Goal: Task Accomplishment & Management: Use online tool/utility

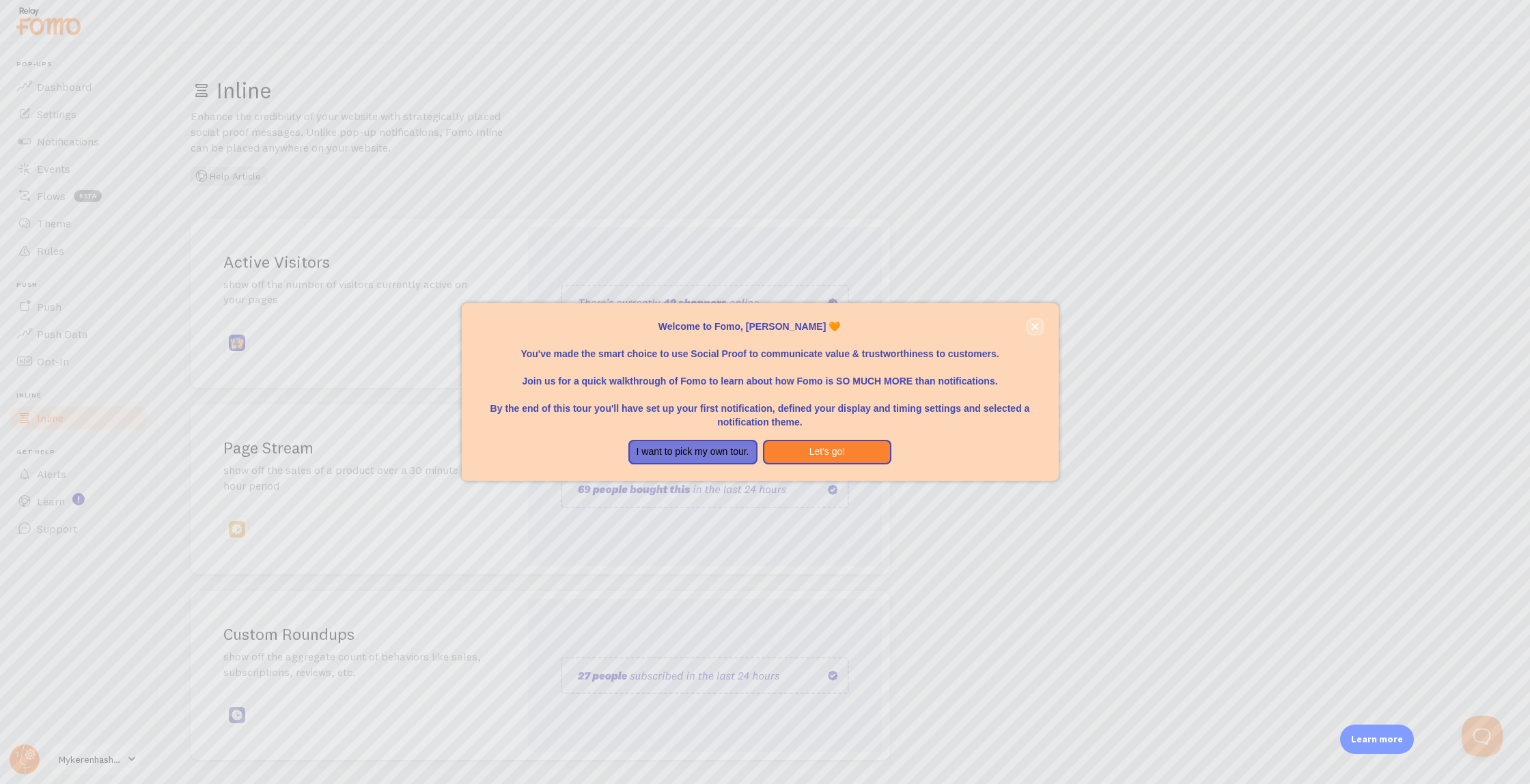
click at [1035, 330] on icon "close," at bounding box center [1035, 327] width 7 height 7
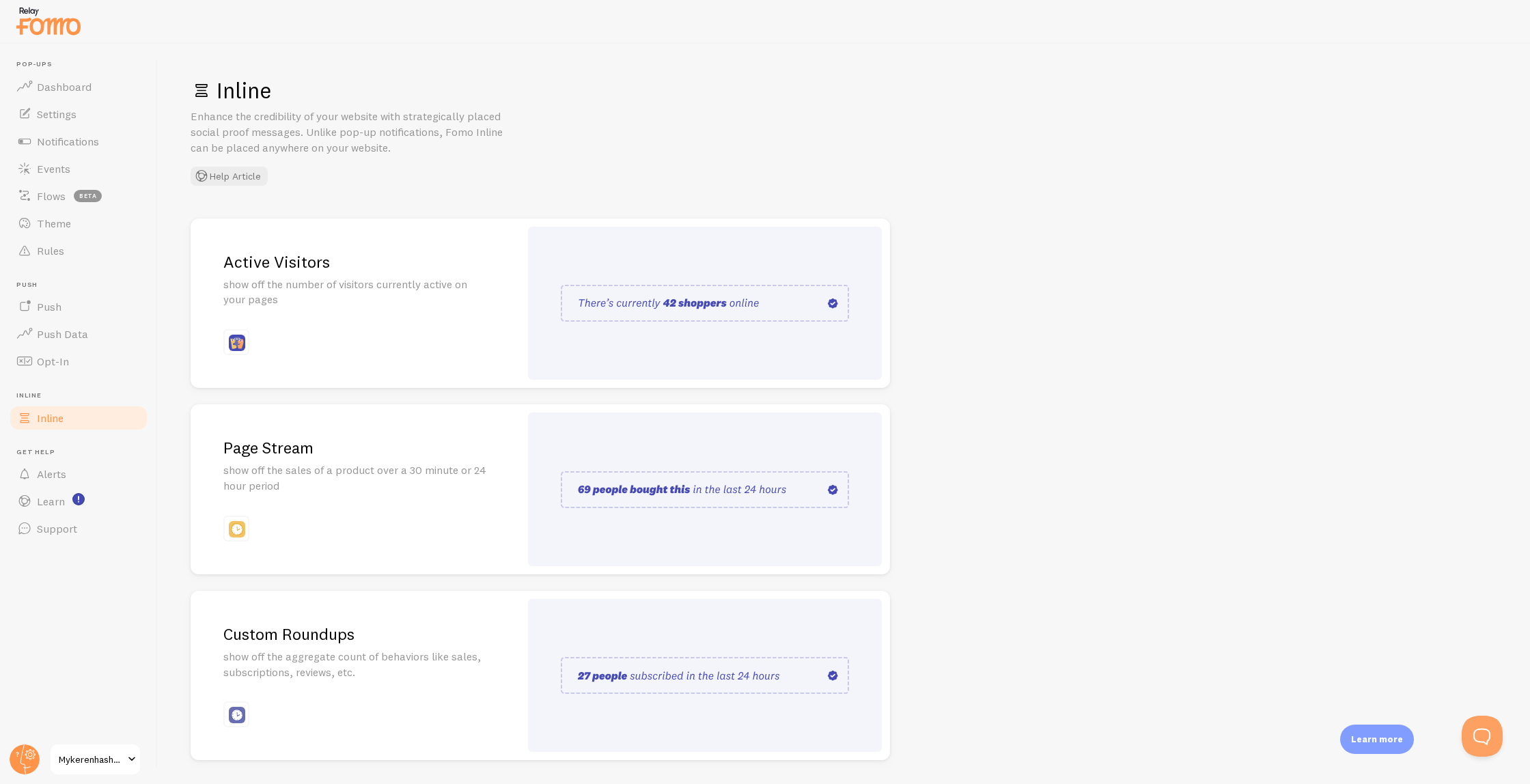
click at [596, 122] on div "Inline Enhance the credibility of your website with strategically placed social…" at bounding box center [843, 131] width 1307 height 109
click at [94, 118] on link "Settings" at bounding box center [79, 113] width 141 height 27
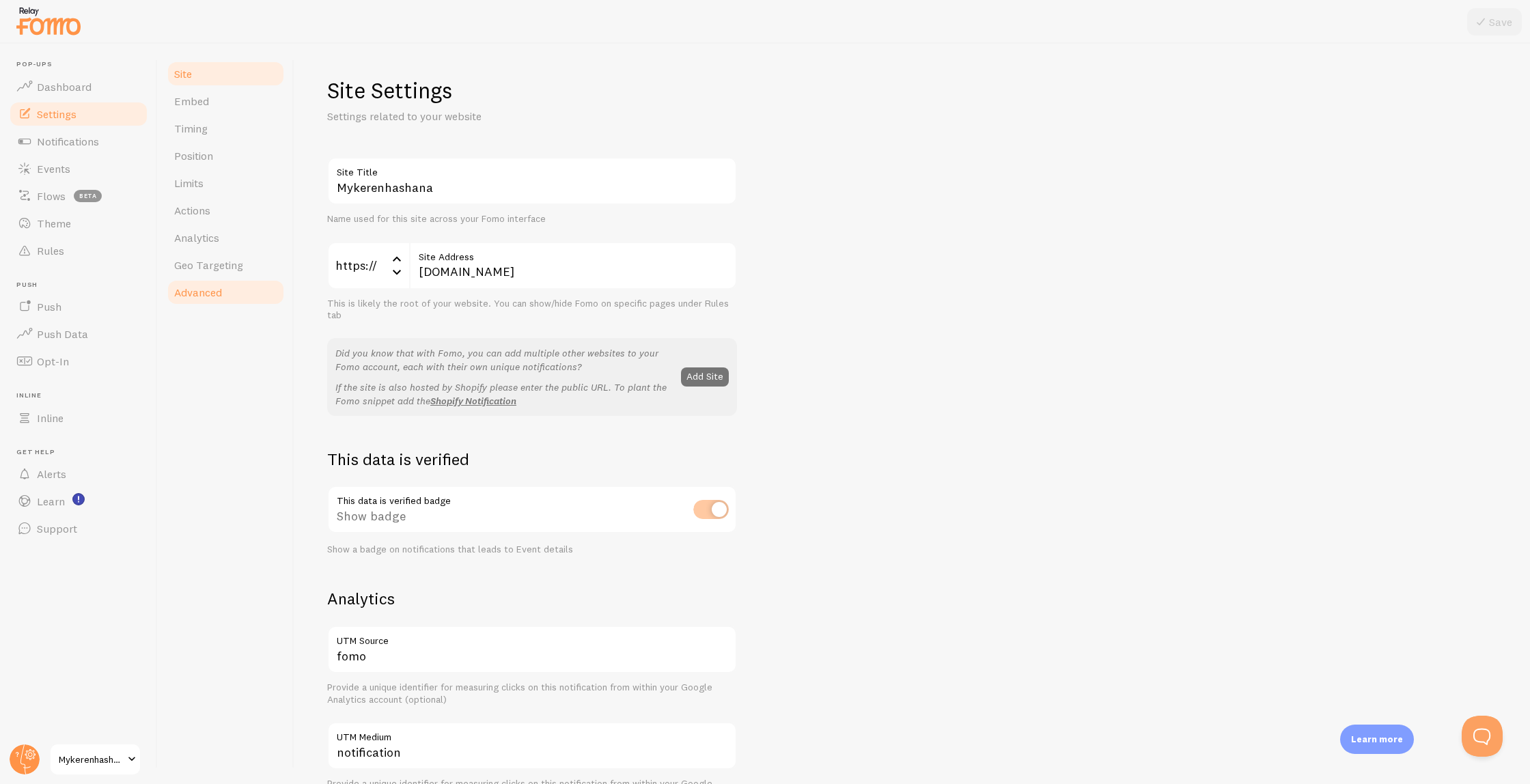
click at [187, 284] on link "Advanced" at bounding box center [225, 291] width 120 height 27
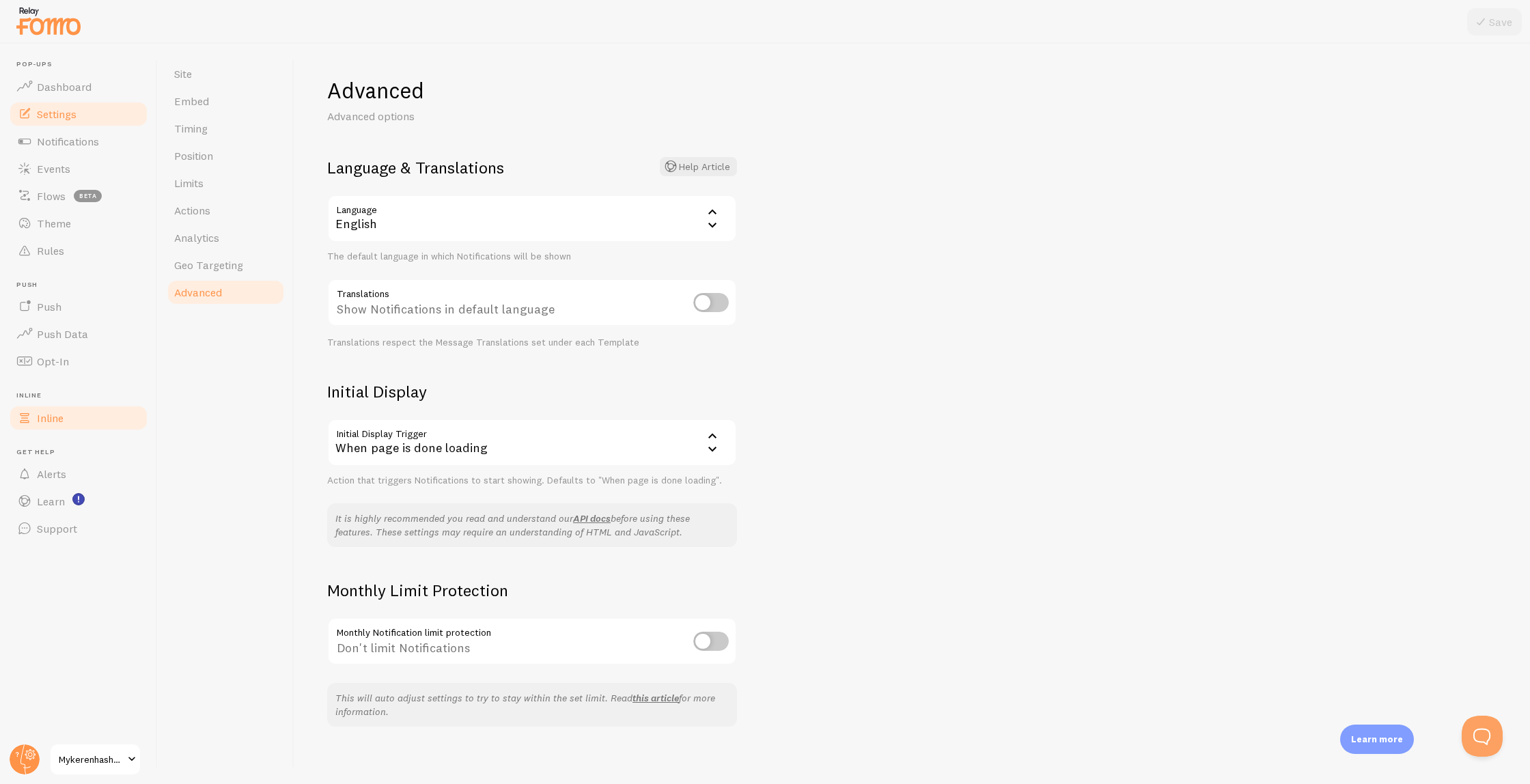
click at [60, 418] on span "Inline" at bounding box center [50, 418] width 27 height 14
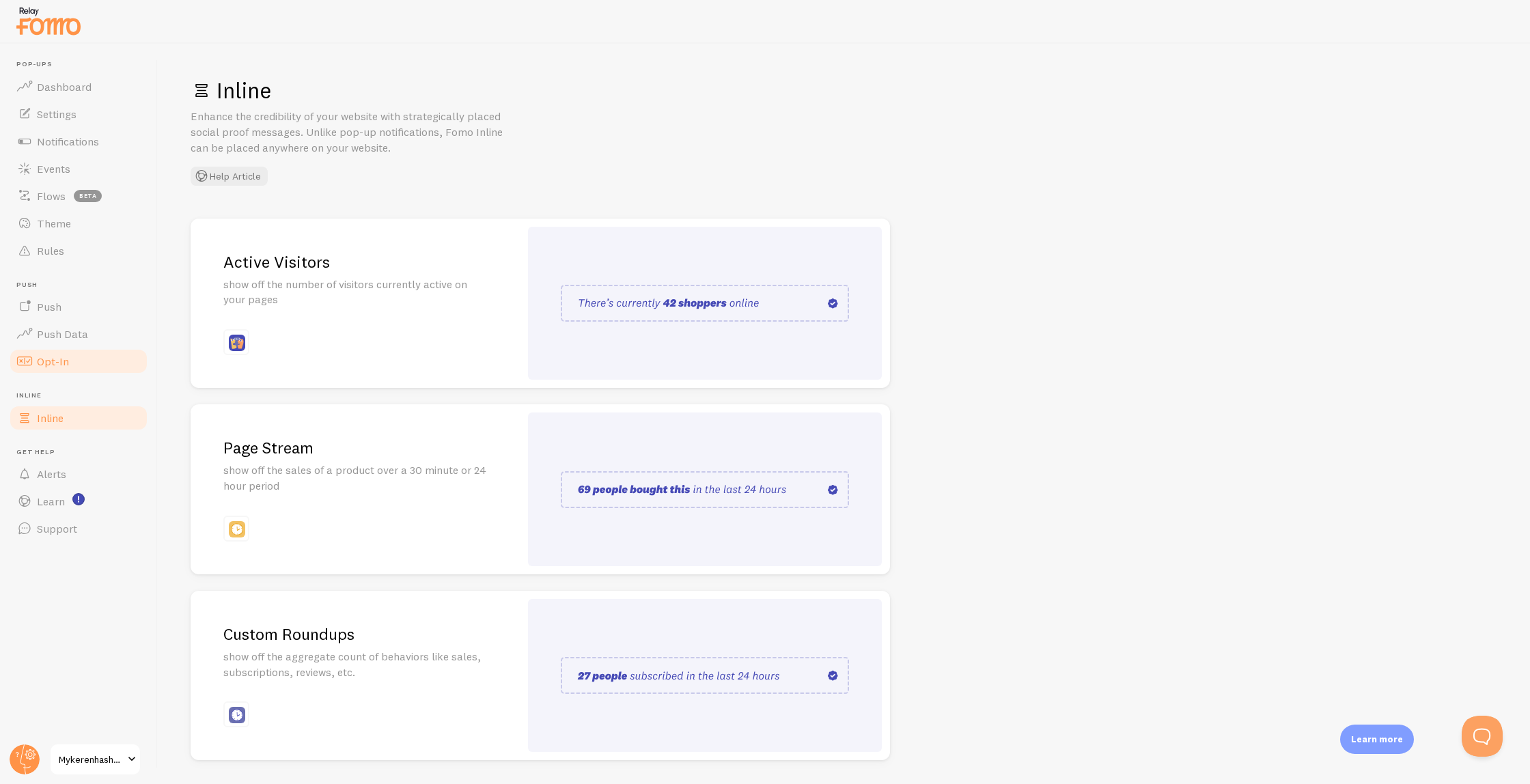
click at [59, 353] on link "Opt-In" at bounding box center [79, 361] width 141 height 27
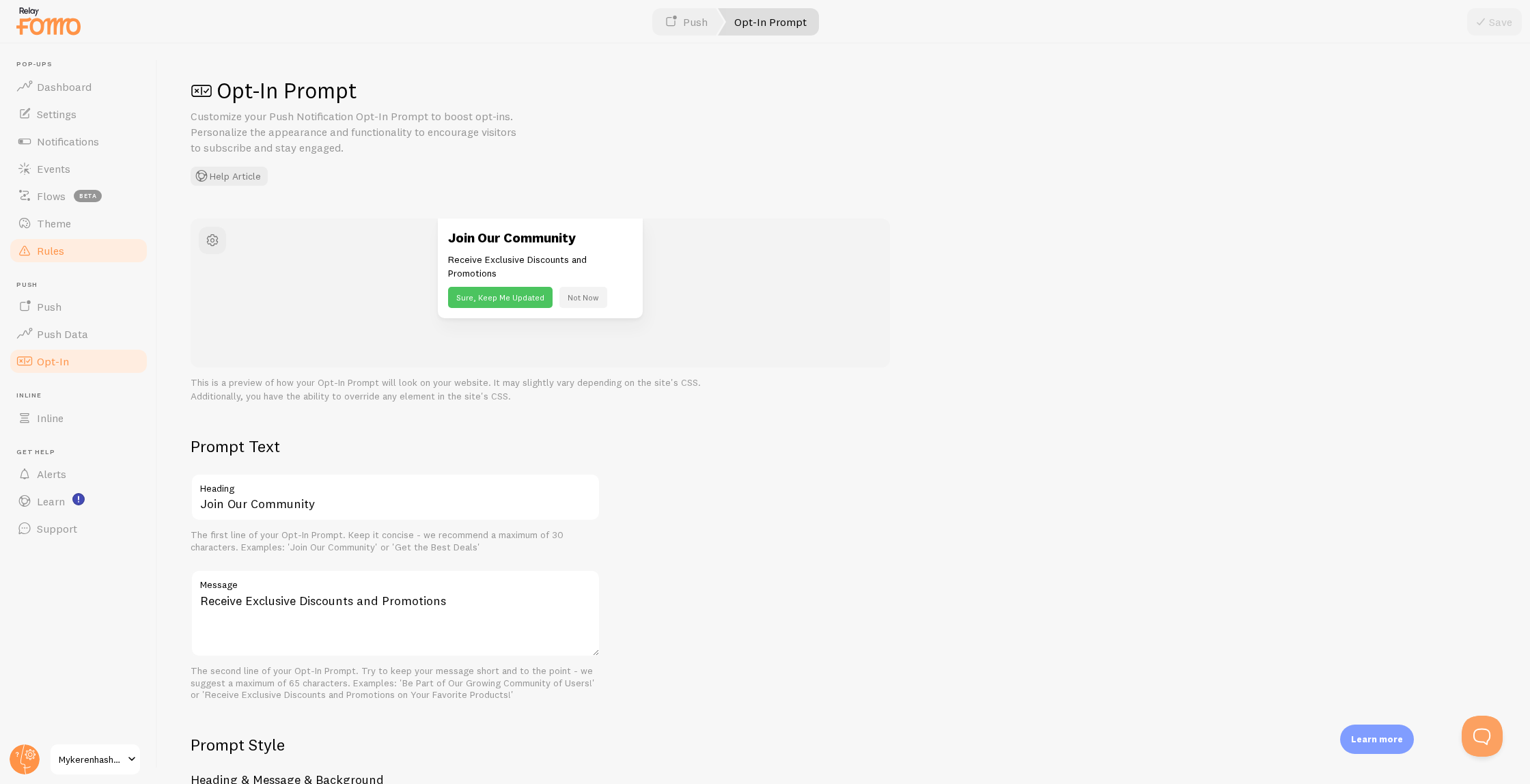
click at [67, 242] on link "Rules" at bounding box center [79, 250] width 141 height 27
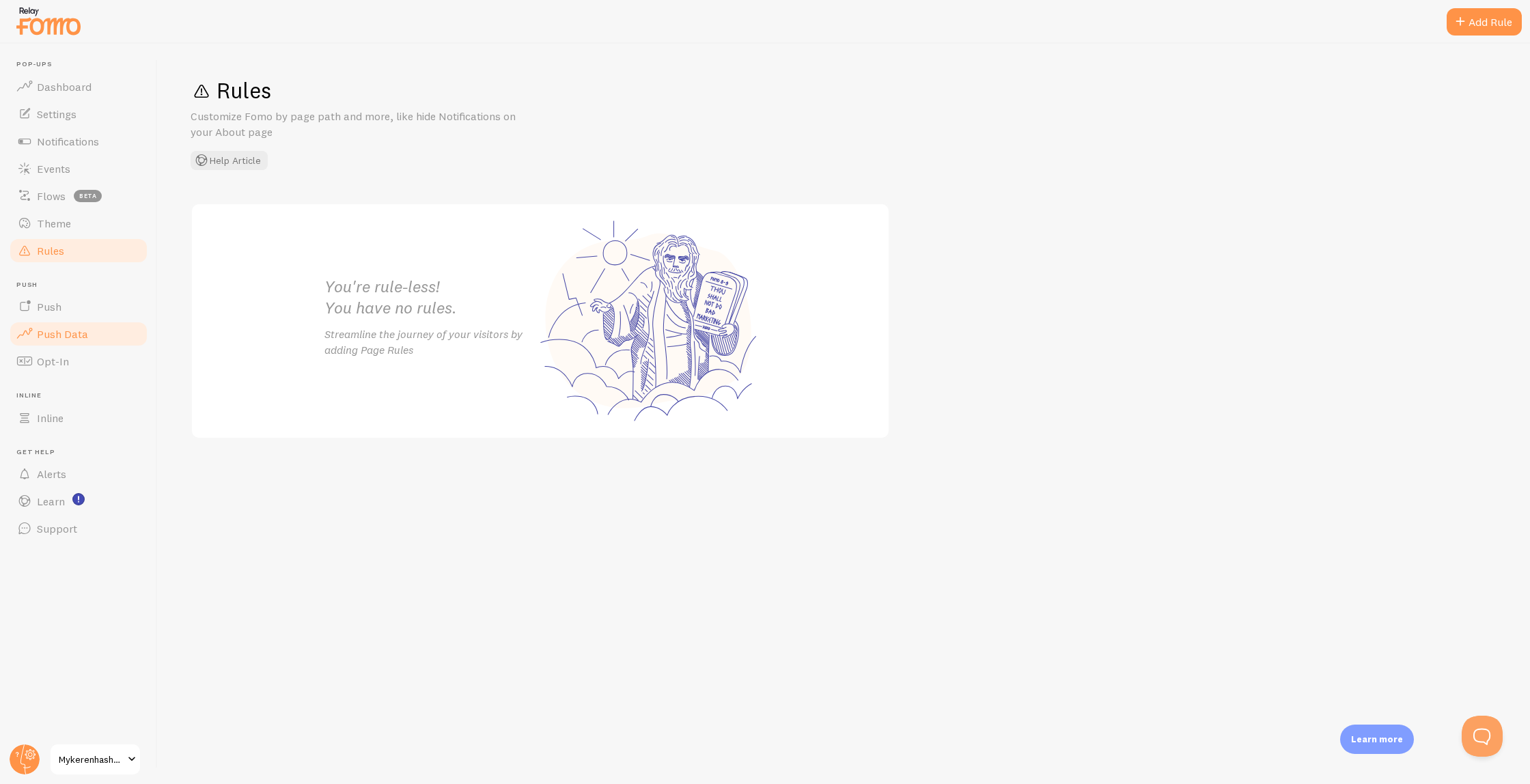
click at [95, 335] on link "Push Data" at bounding box center [79, 333] width 141 height 27
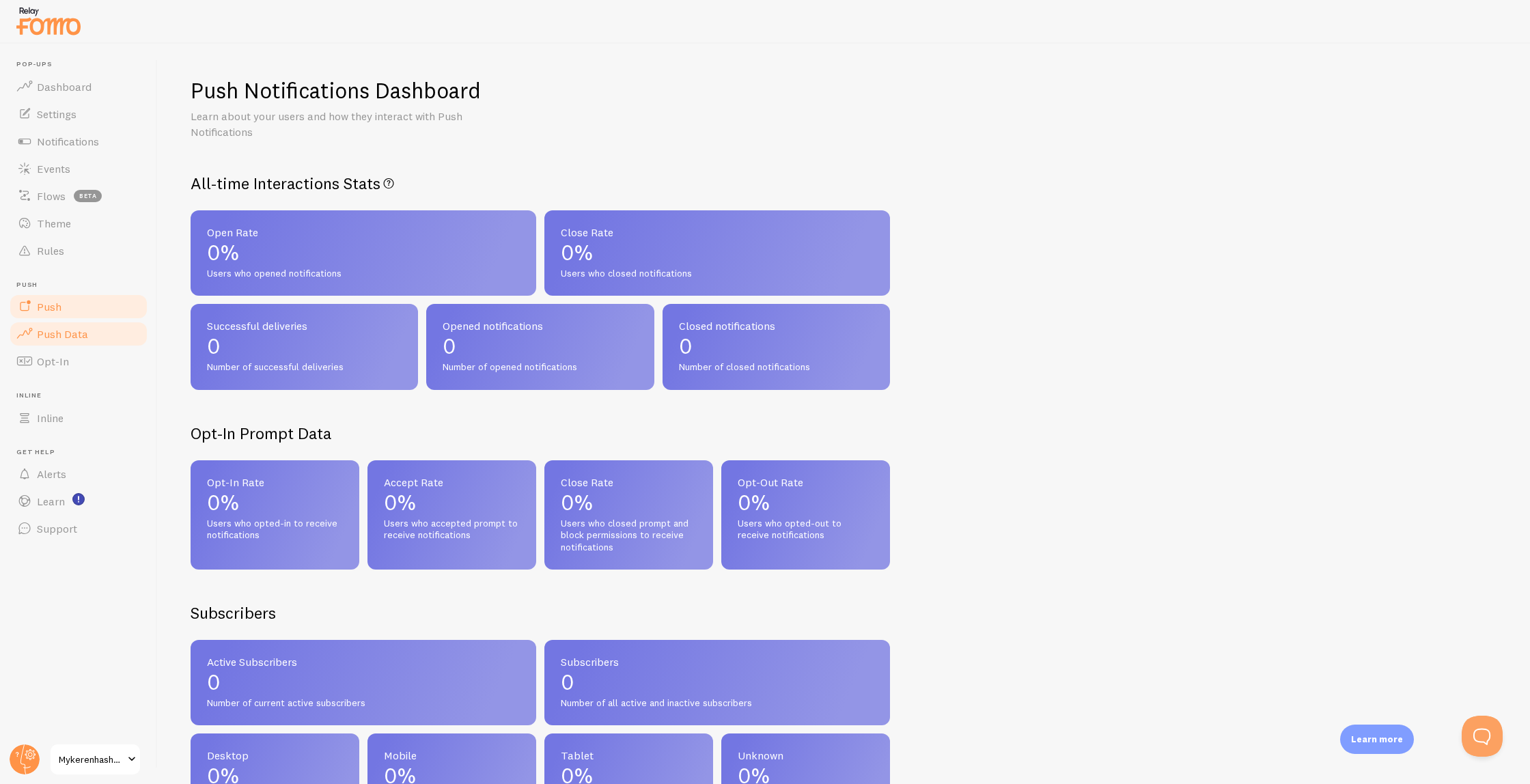
click at [58, 302] on span "Push" at bounding box center [49, 306] width 25 height 14
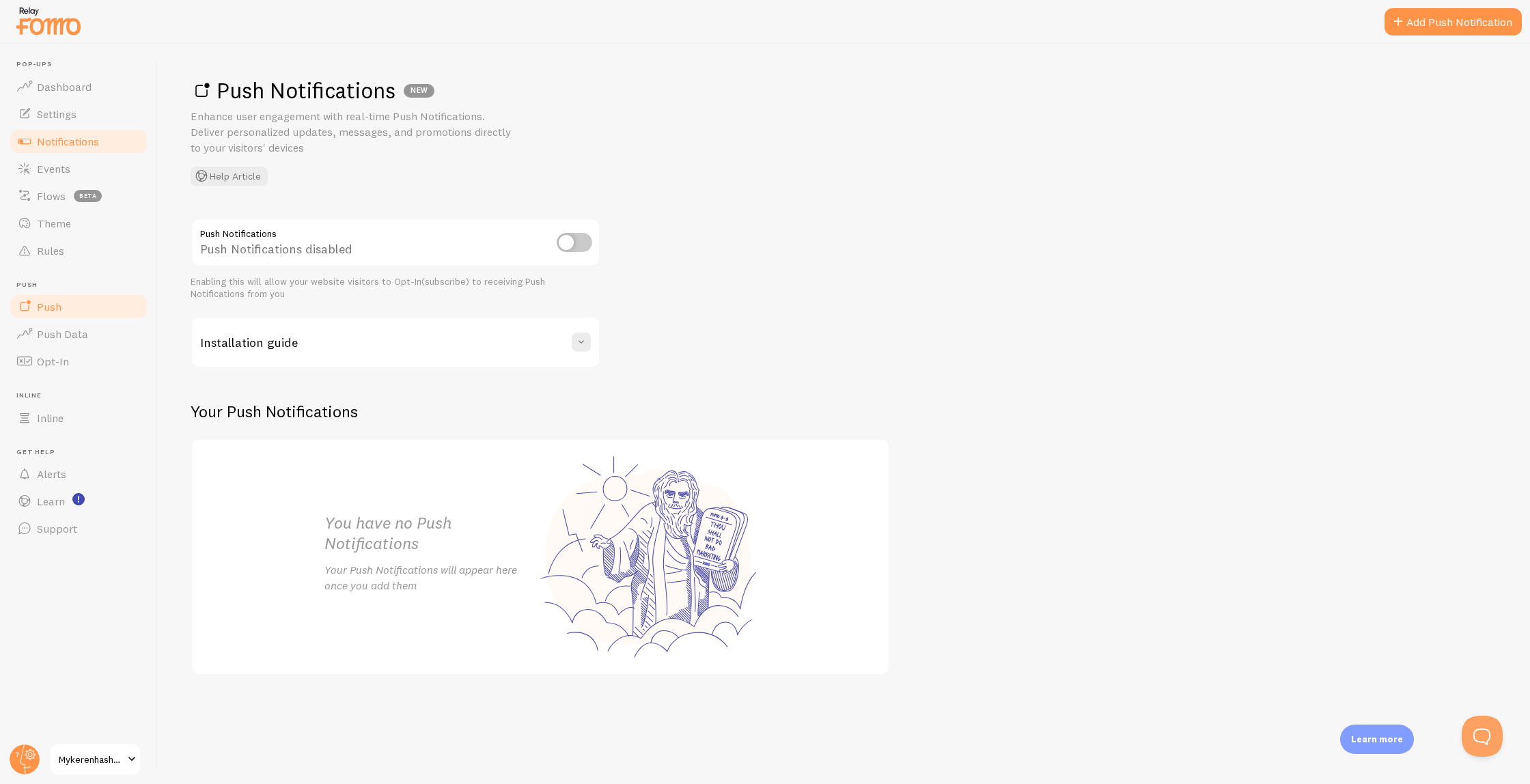
click at [109, 135] on link "Notifications" at bounding box center [79, 141] width 141 height 27
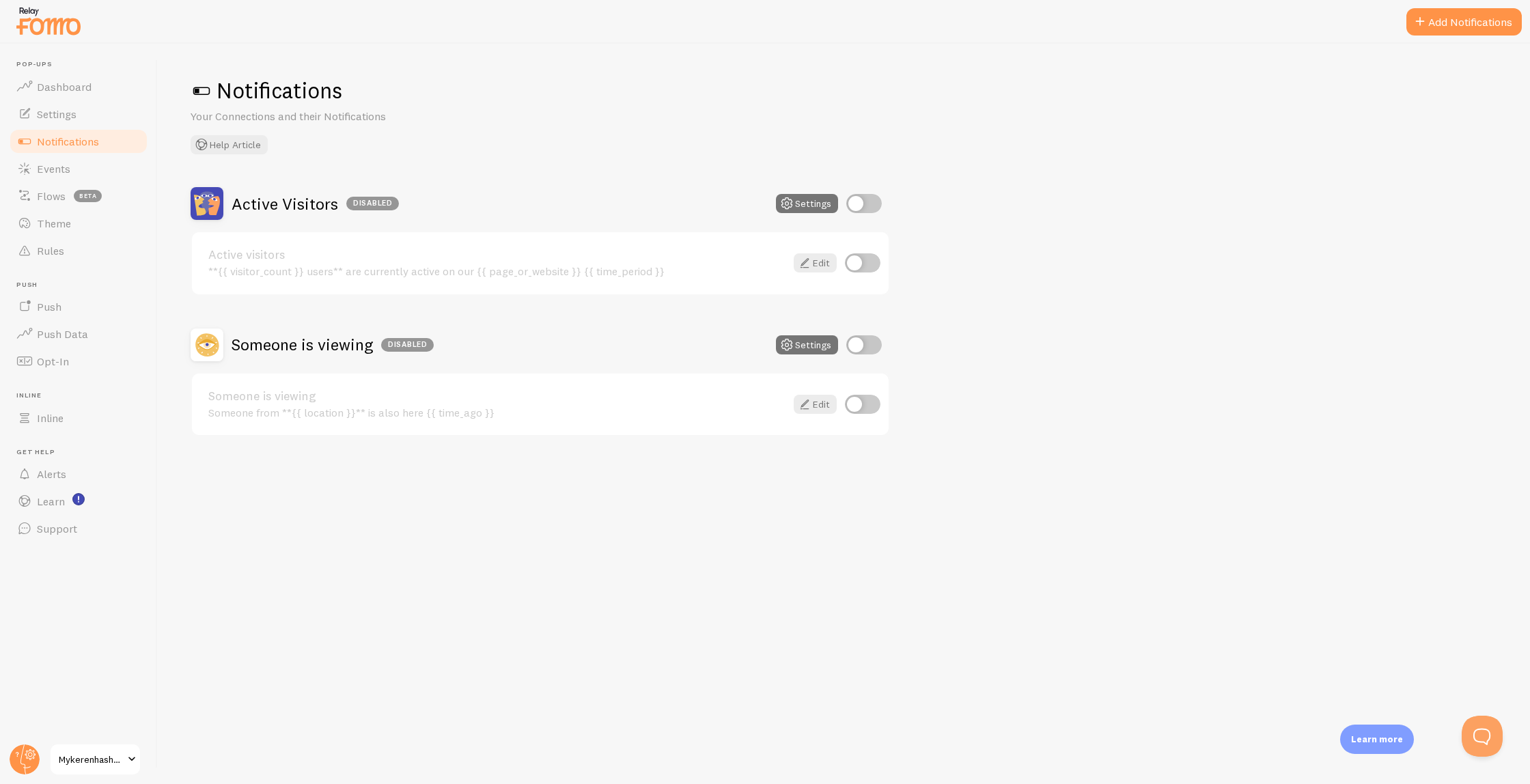
click at [56, 32] on img at bounding box center [48, 21] width 69 height 35
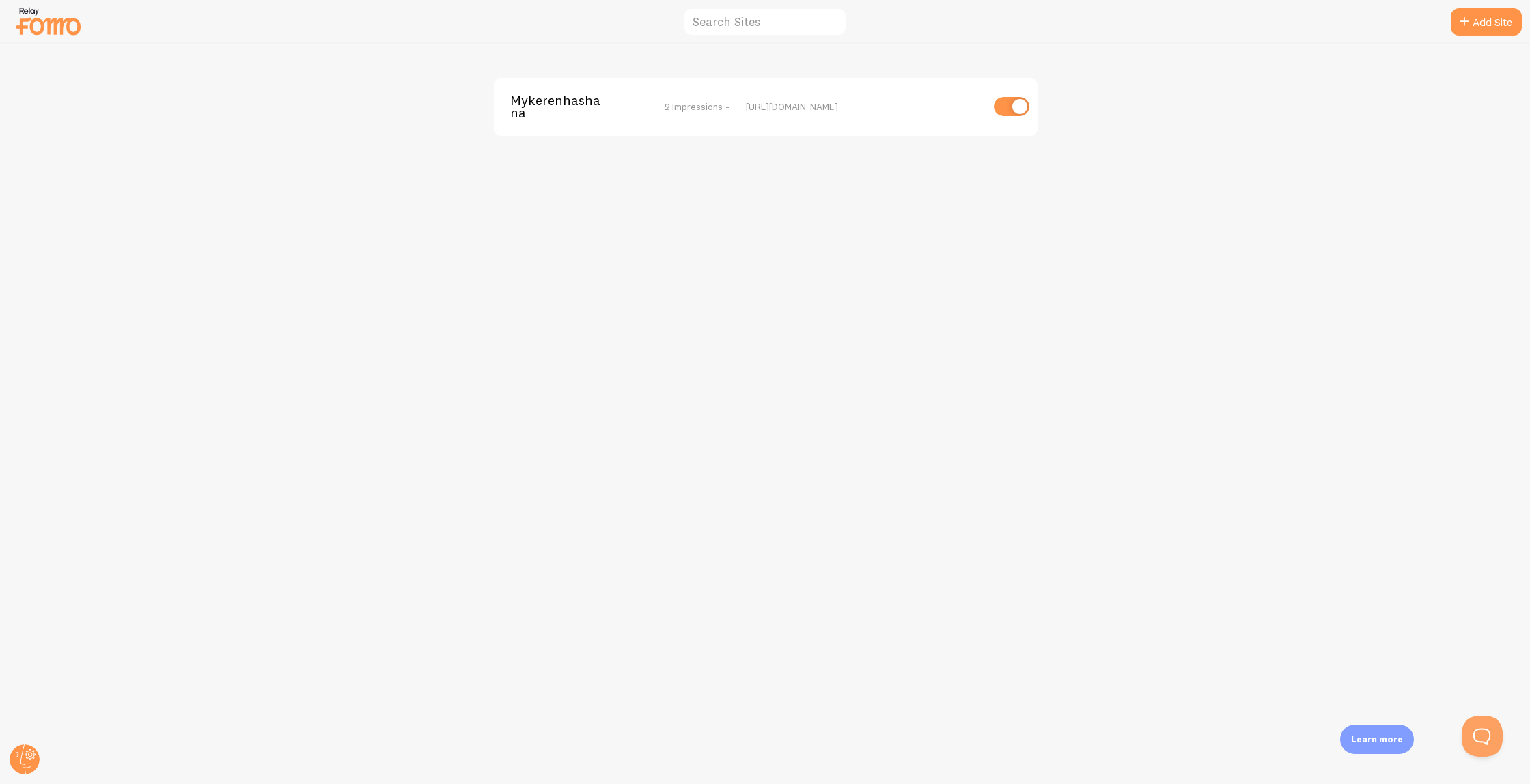
click at [56, 33] on img at bounding box center [48, 21] width 69 height 35
click at [604, 115] on span "Mykerenhashana" at bounding box center [565, 107] width 110 height 25
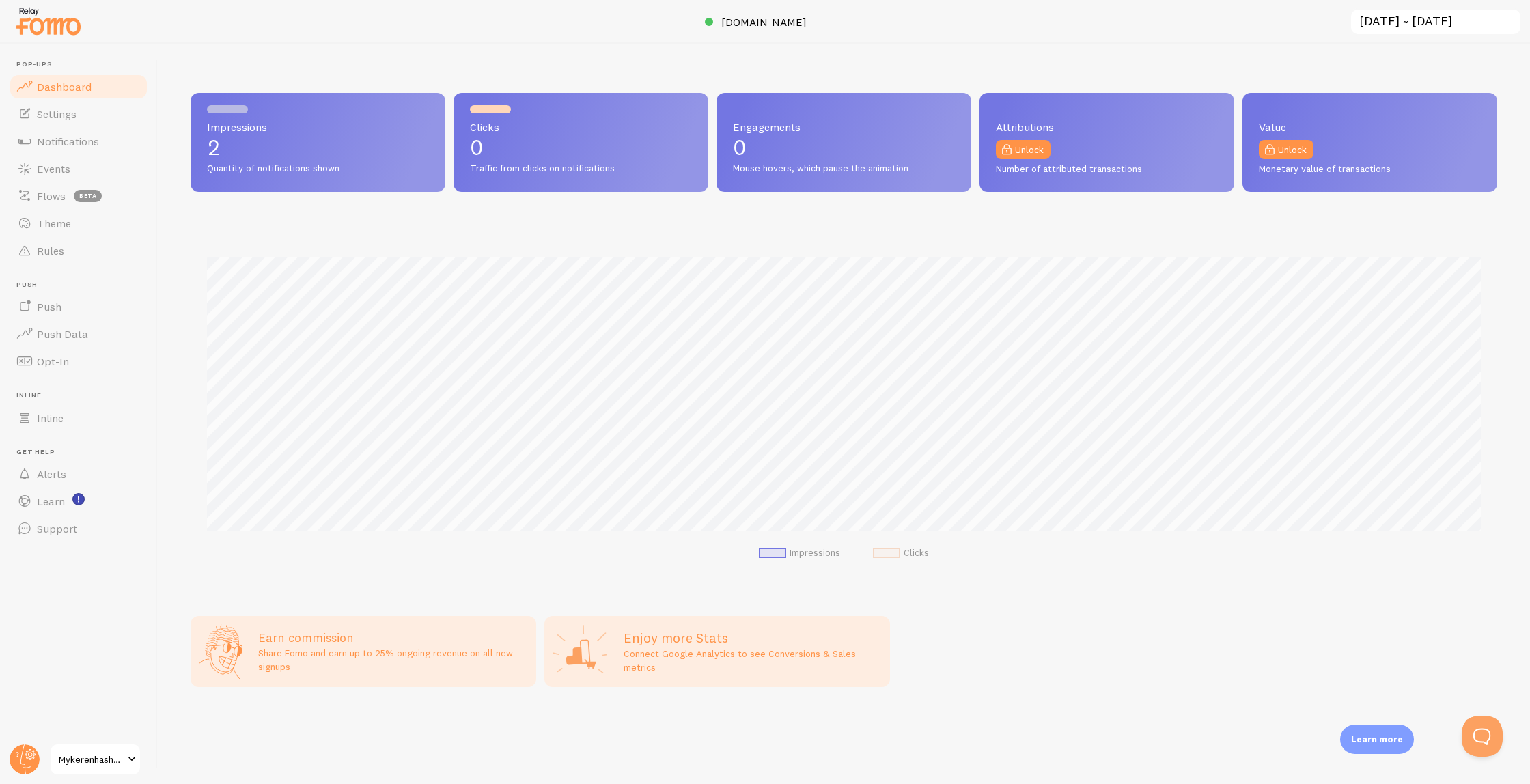
scroll to position [359, 1307]
click at [123, 759] on span at bounding box center [132, 760] width 17 height 17
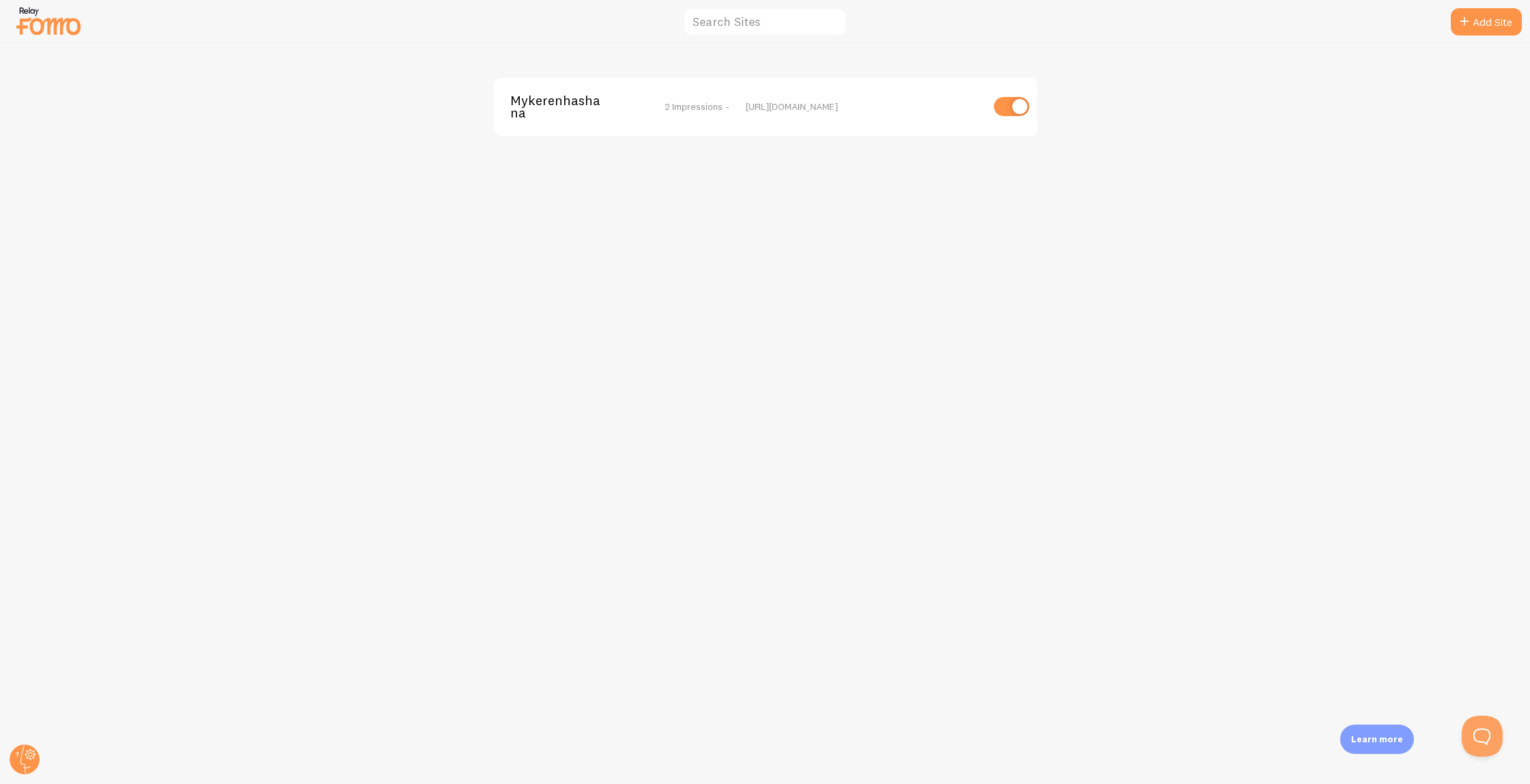
click at [695, 115] on div "Mykerenhashana 2 Impressions -" at bounding box center [620, 107] width 219 height 25
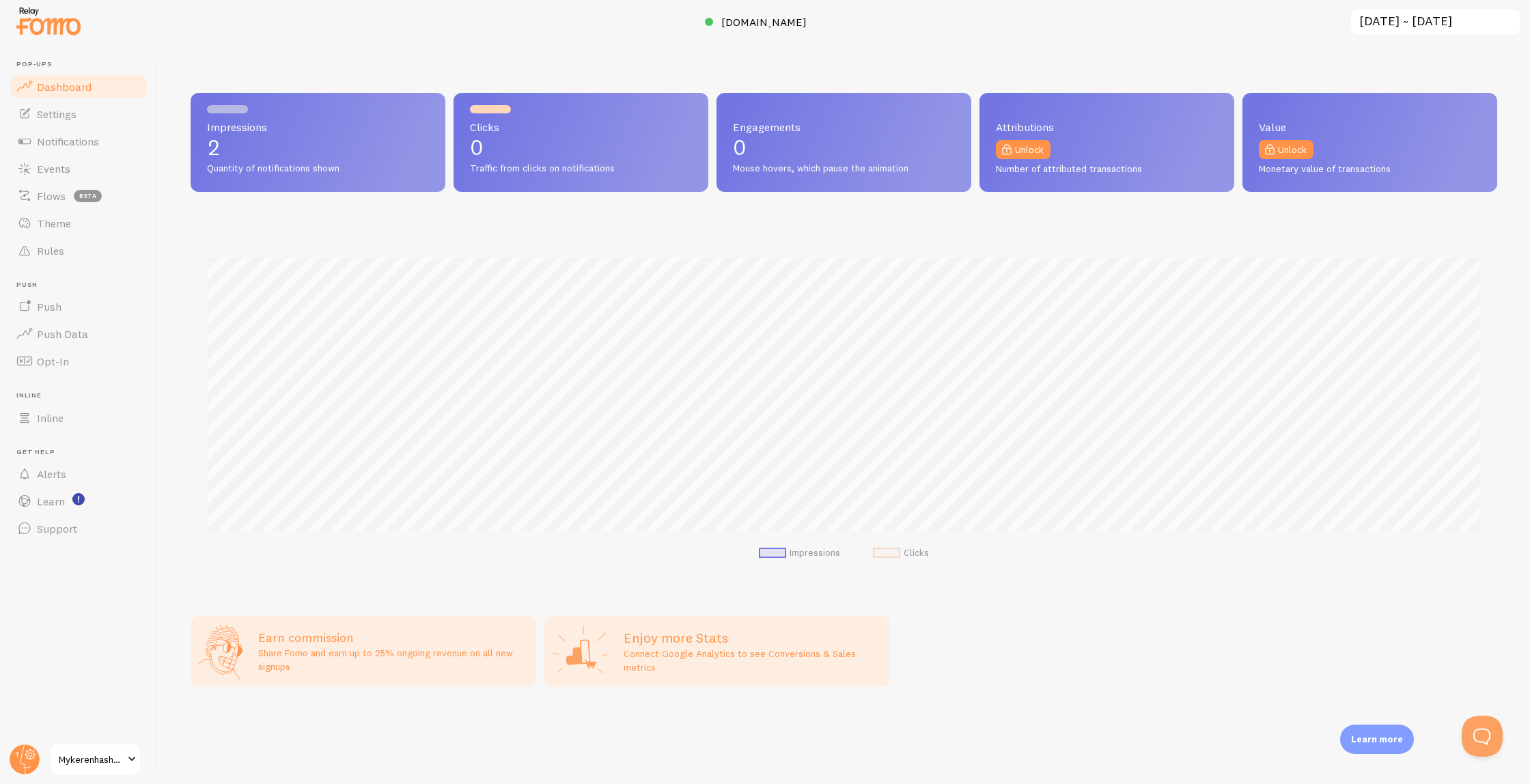
scroll to position [359, 1307]
click at [67, 120] on span "Settings" at bounding box center [57, 114] width 40 height 14
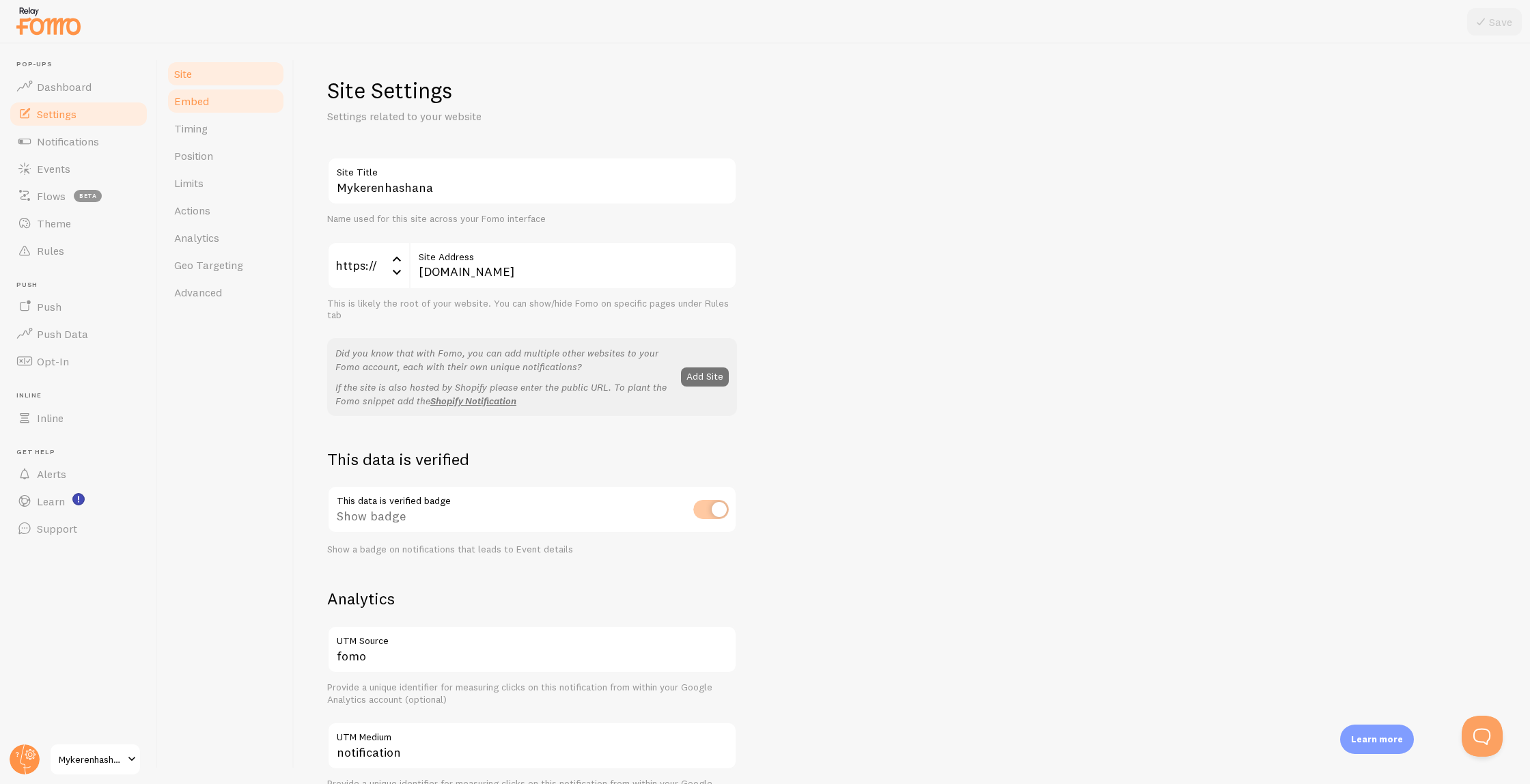
click at [207, 102] on span "Embed" at bounding box center [192, 101] width 35 height 14
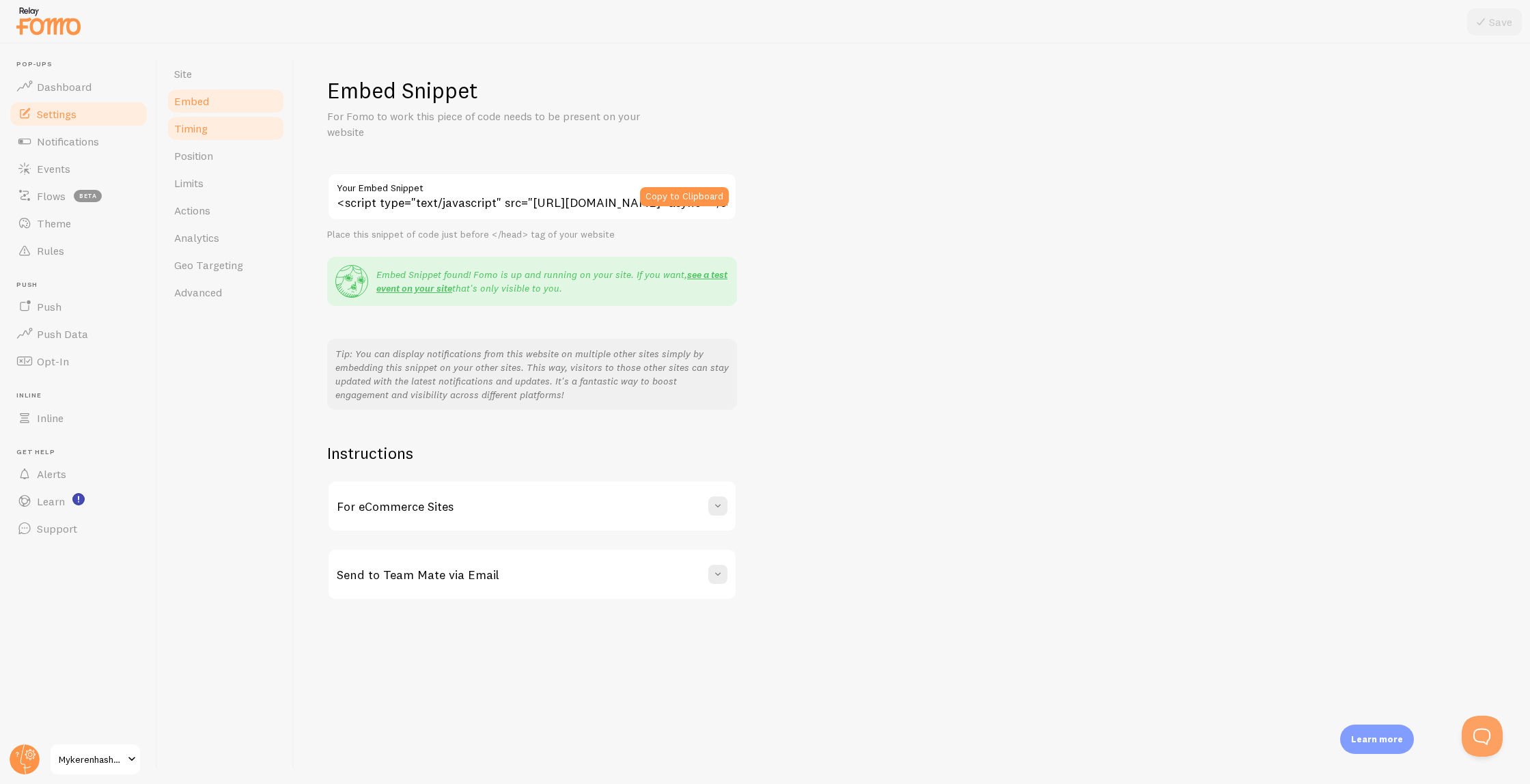
click at [204, 134] on span "Timing" at bounding box center [191, 128] width 33 height 14
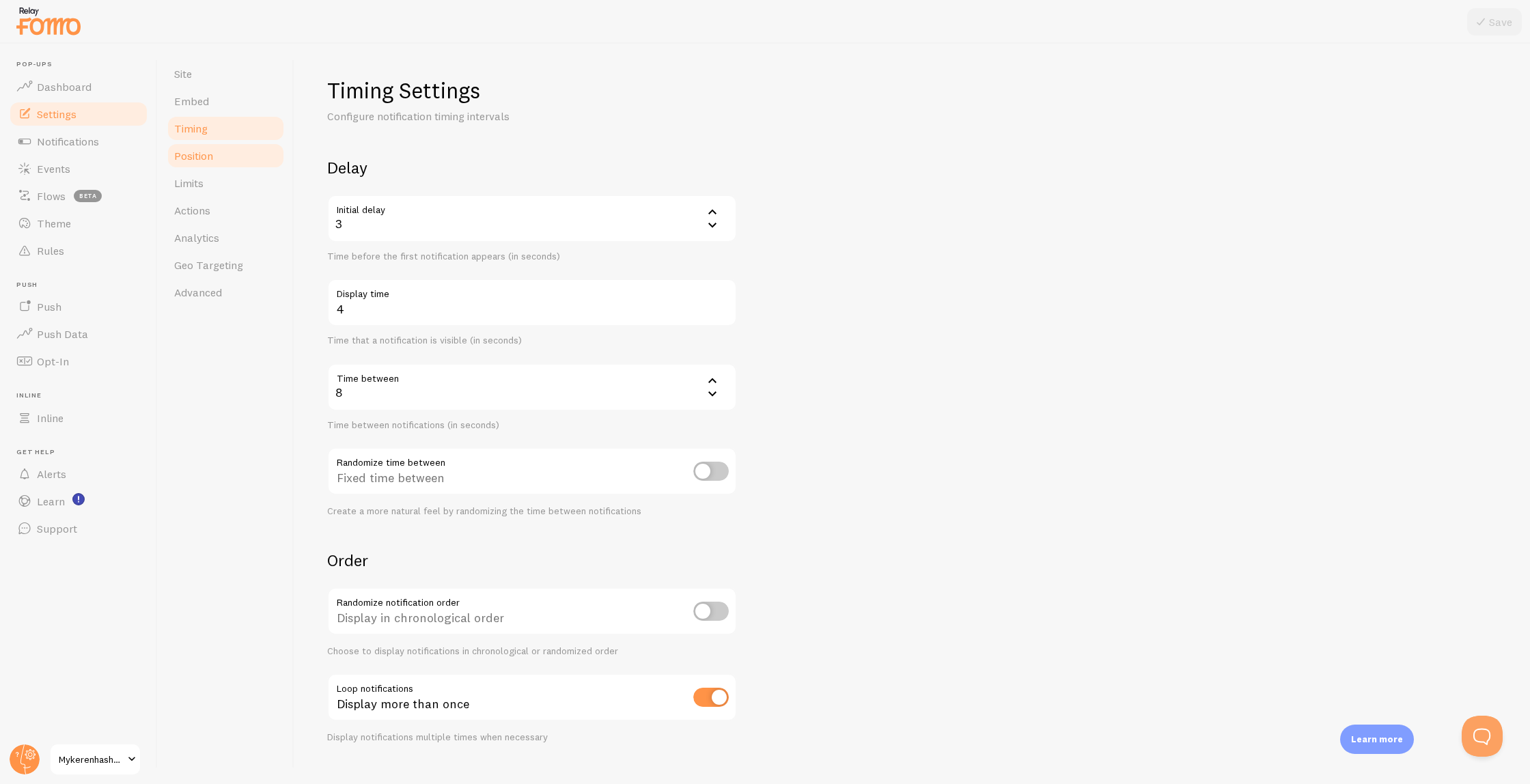
click at [210, 152] on span "Position" at bounding box center [194, 156] width 39 height 14
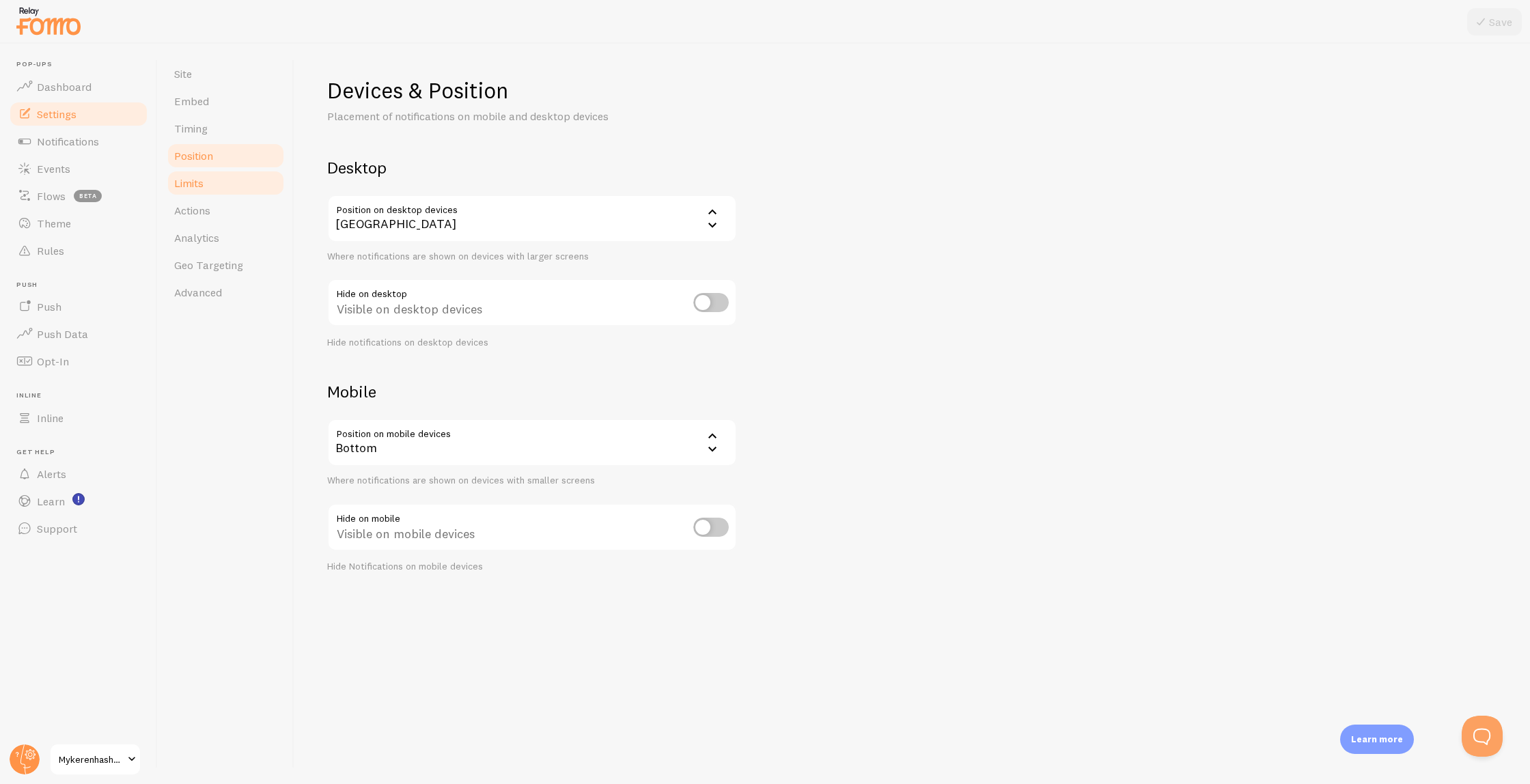
click at [207, 180] on link "Limits" at bounding box center [225, 183] width 120 height 27
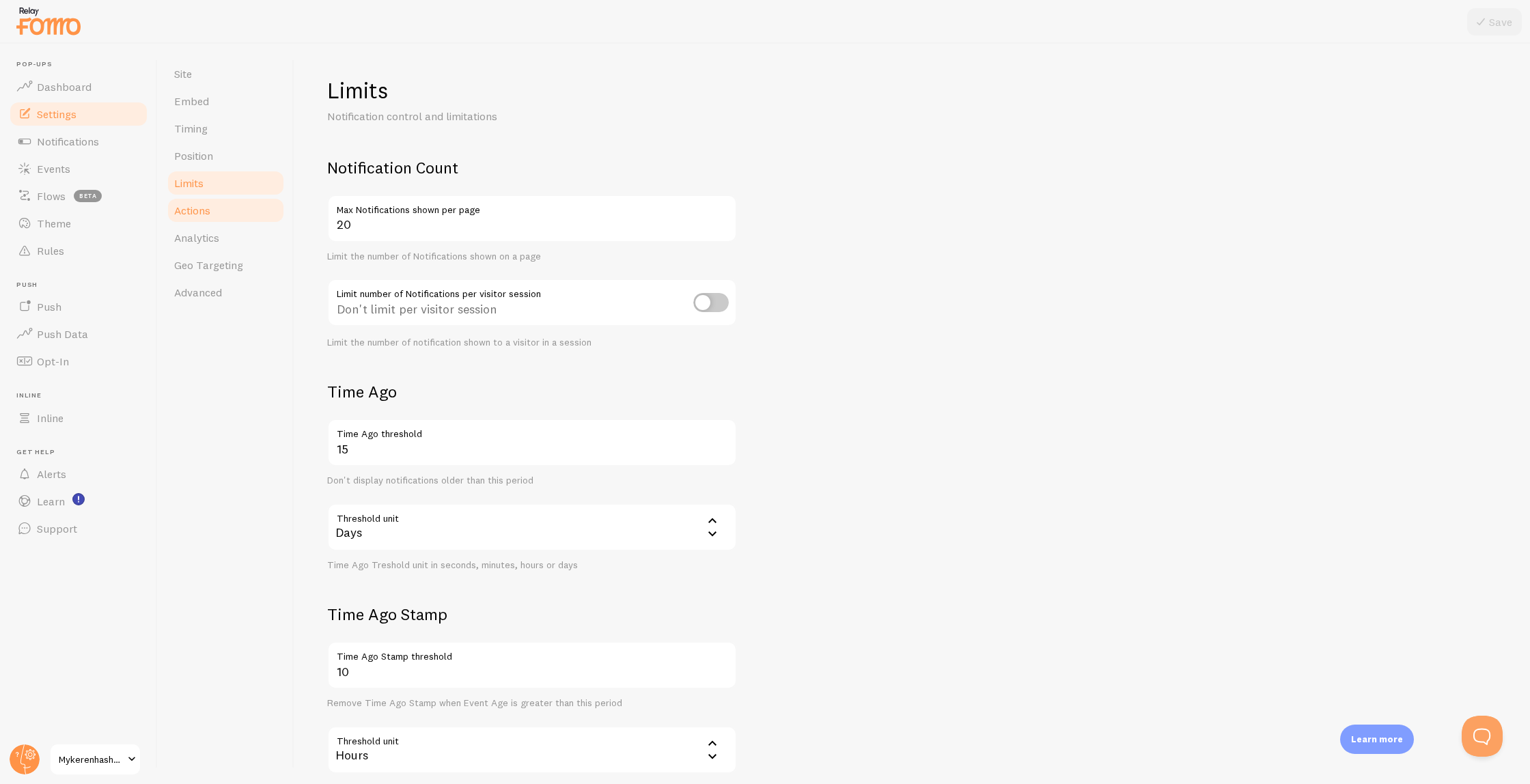
click at [203, 209] on span "Actions" at bounding box center [192, 210] width 36 height 14
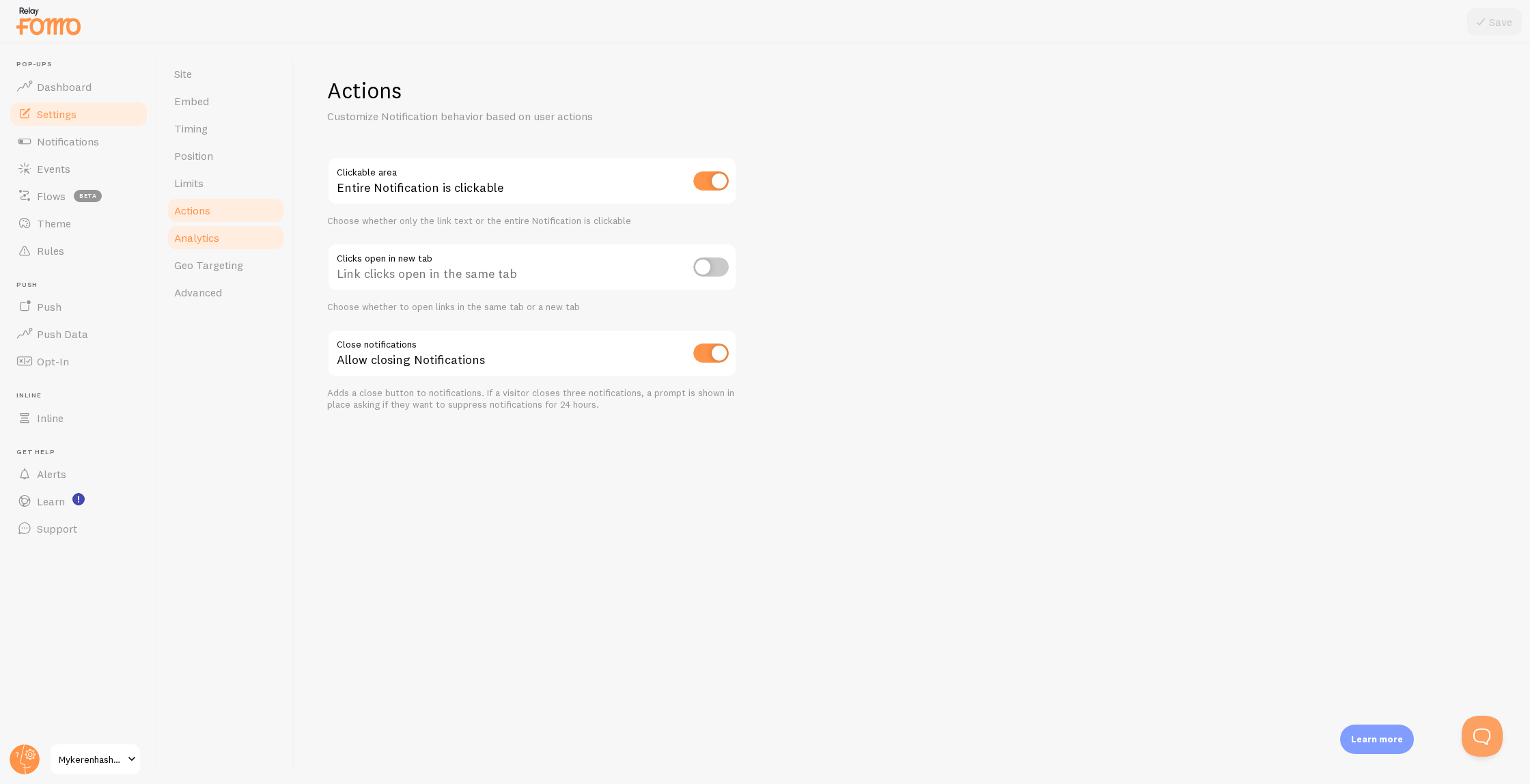
click at [207, 238] on span "Analytics" at bounding box center [197, 238] width 45 height 14
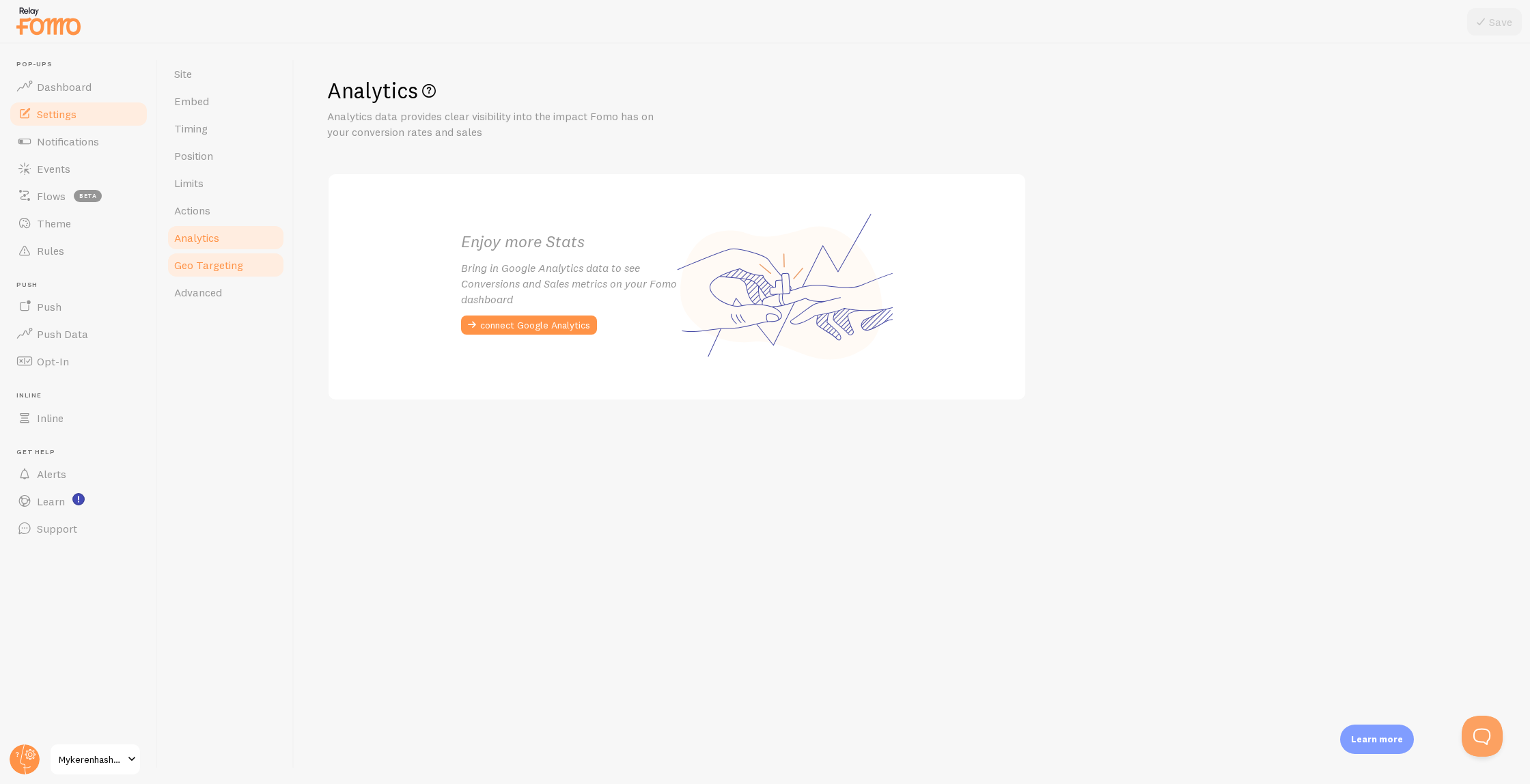
click at [209, 257] on link "Geo Targeting" at bounding box center [225, 264] width 120 height 27
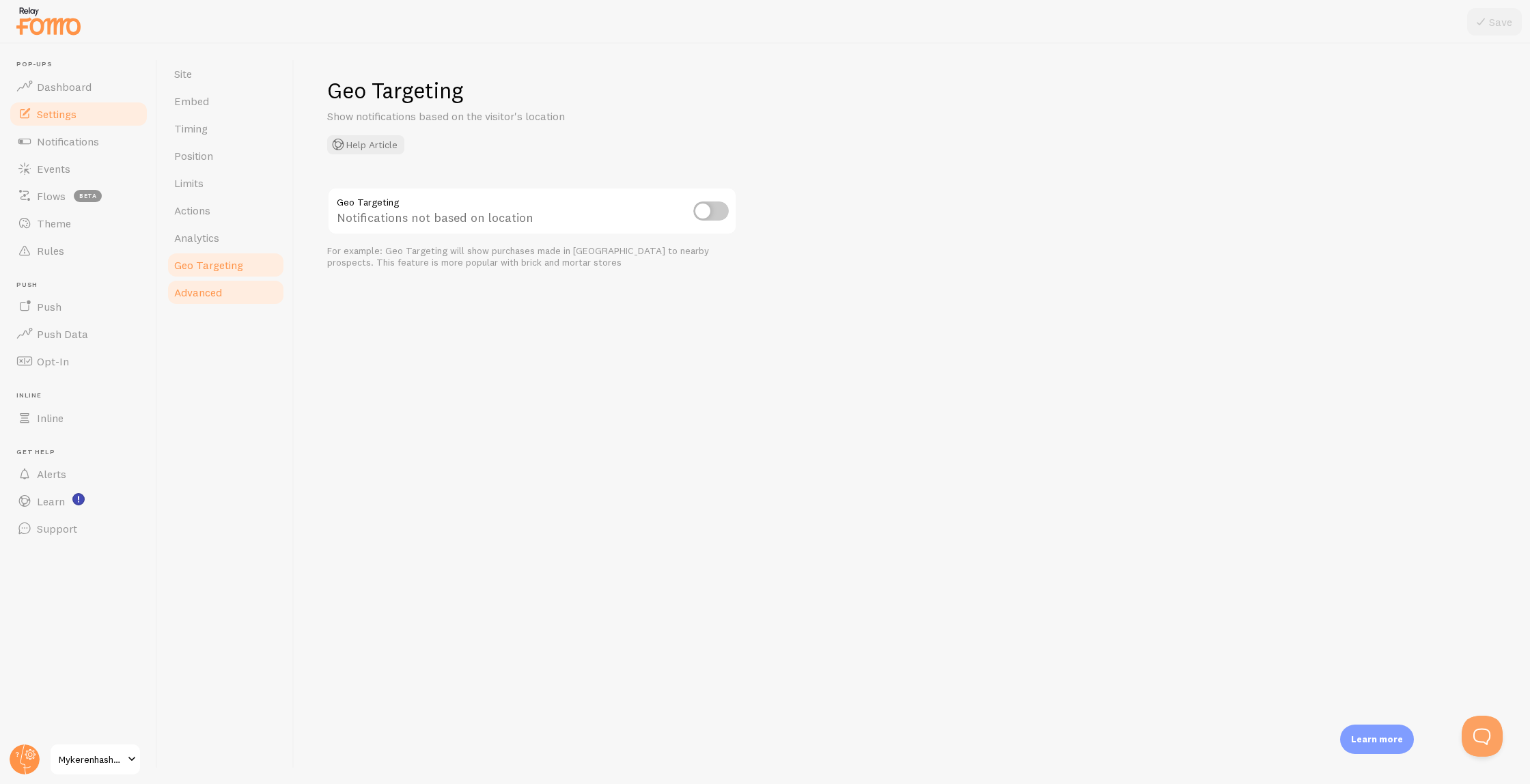
click at [214, 286] on span "Advanced" at bounding box center [199, 292] width 48 height 14
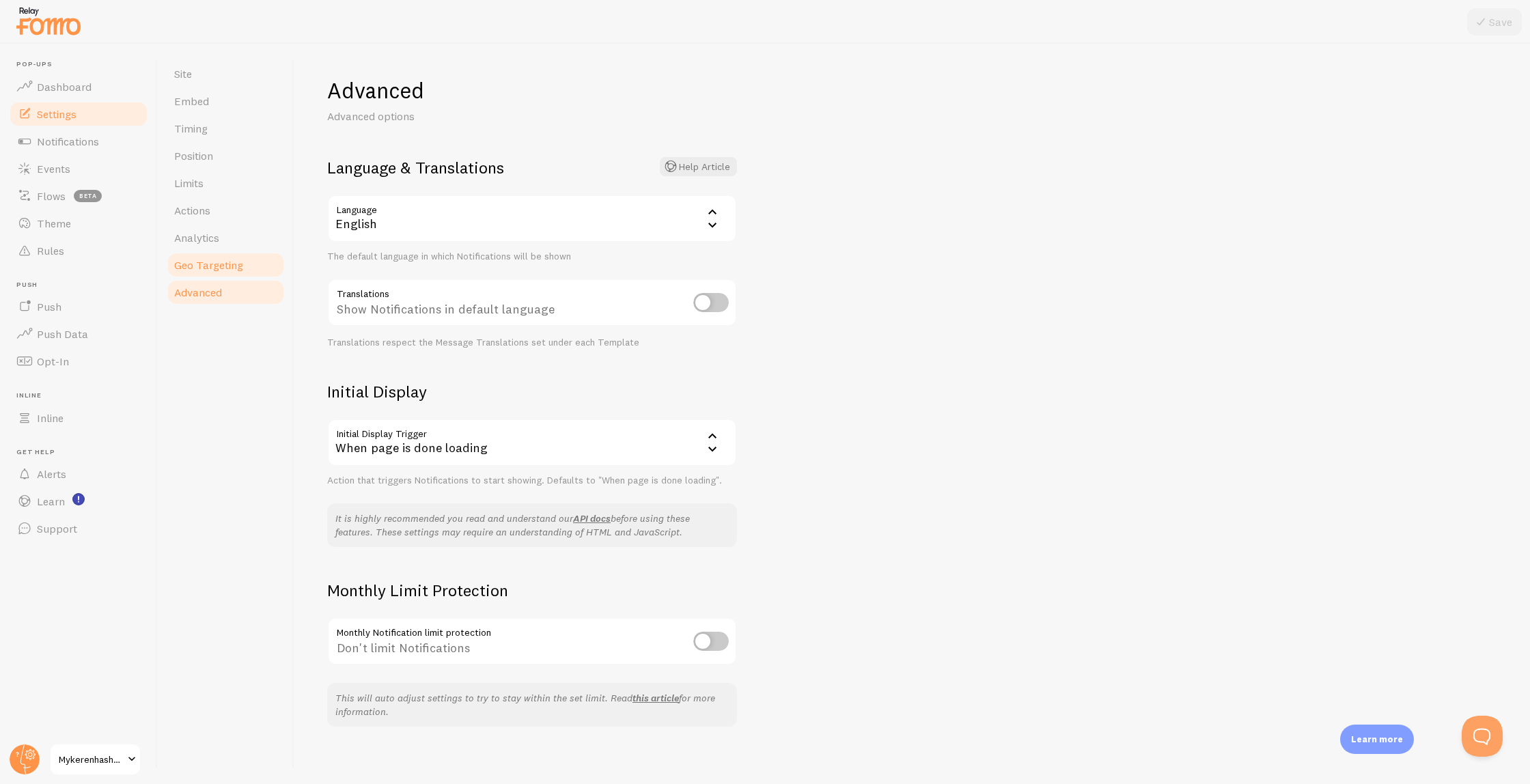
click at [219, 265] on span "Geo Targeting" at bounding box center [209, 264] width 69 height 14
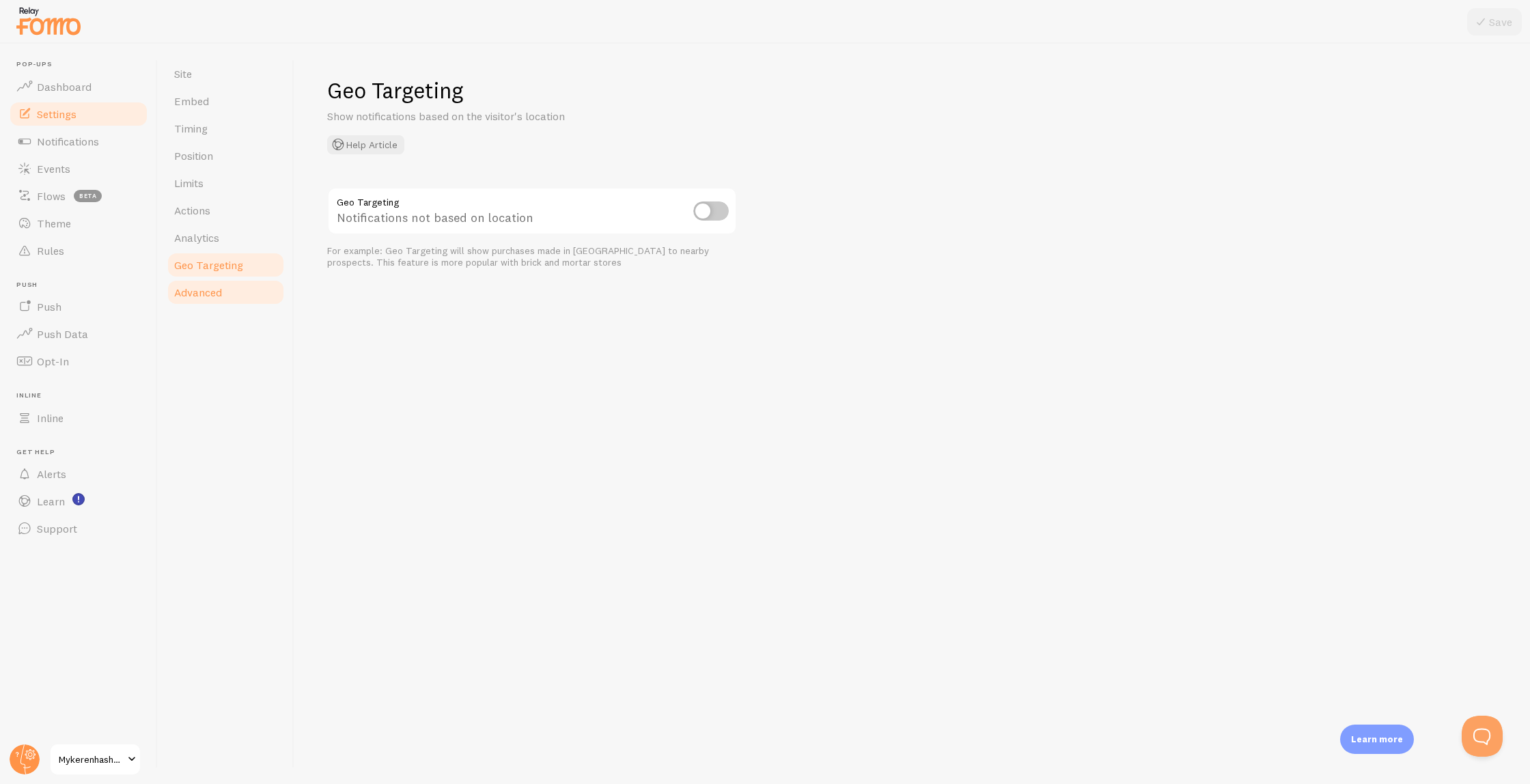
click at [225, 297] on link "Advanced" at bounding box center [225, 291] width 120 height 27
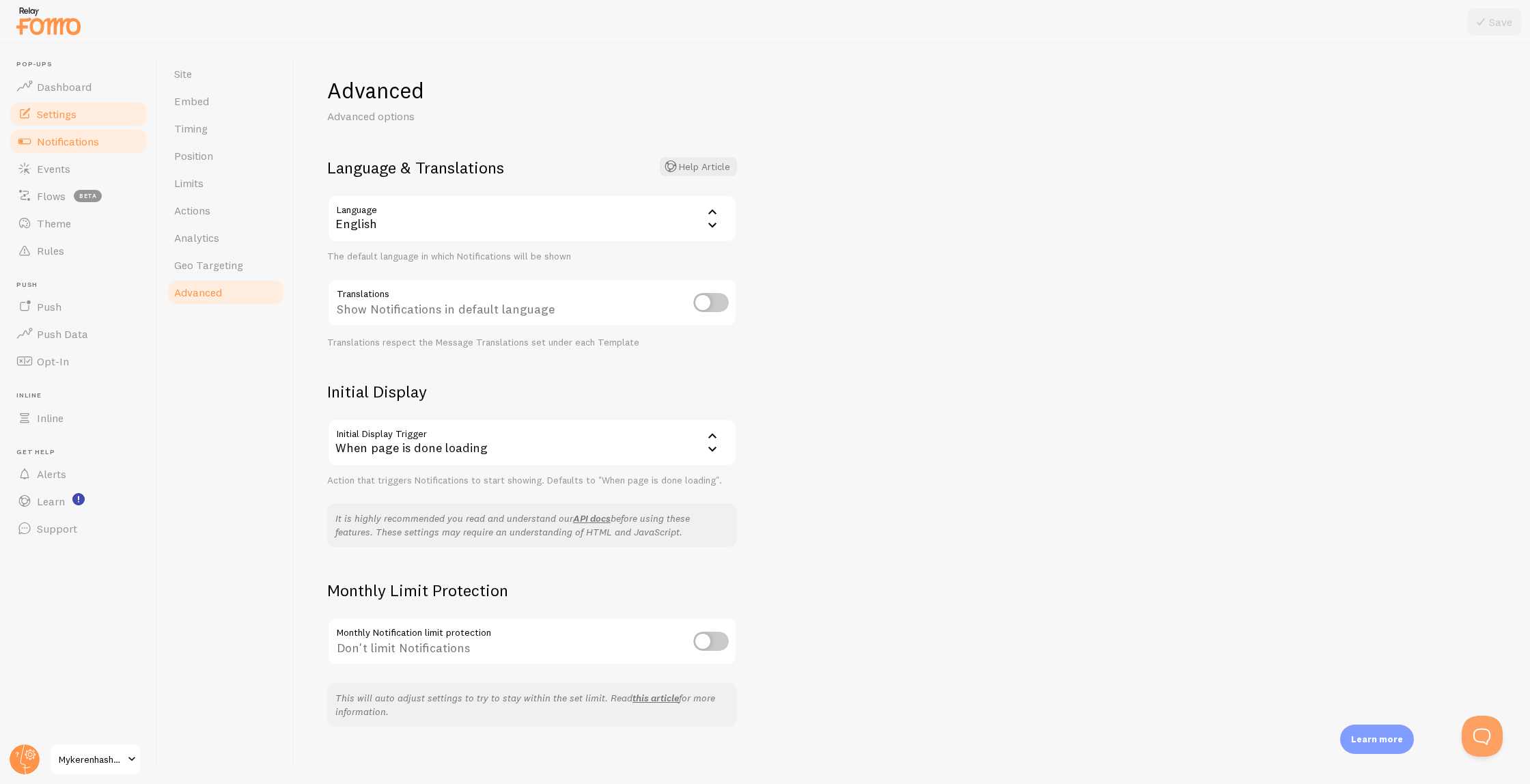
click at [96, 151] on link "Notifications" at bounding box center [79, 141] width 141 height 27
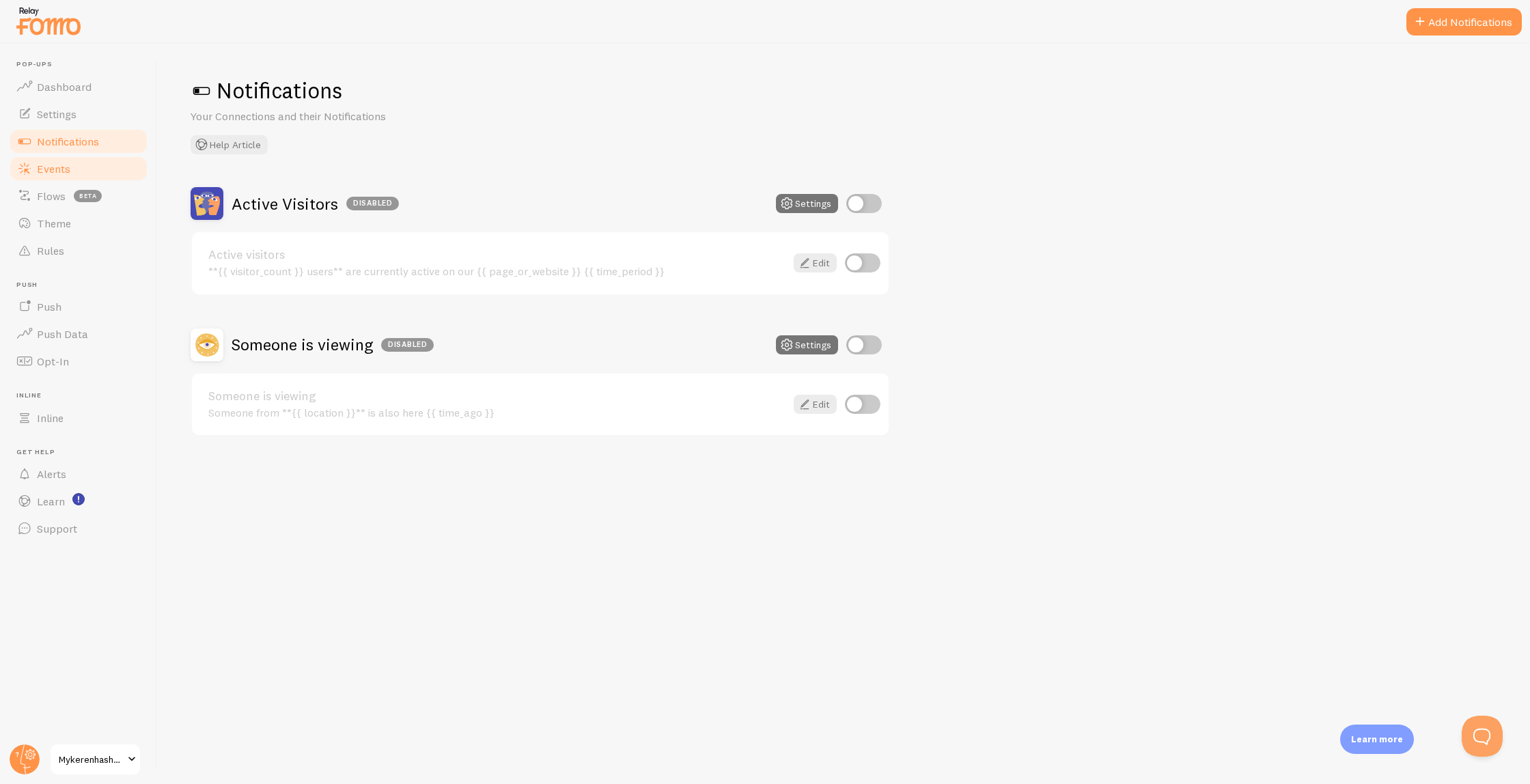
click at [89, 170] on link "Events" at bounding box center [79, 168] width 141 height 27
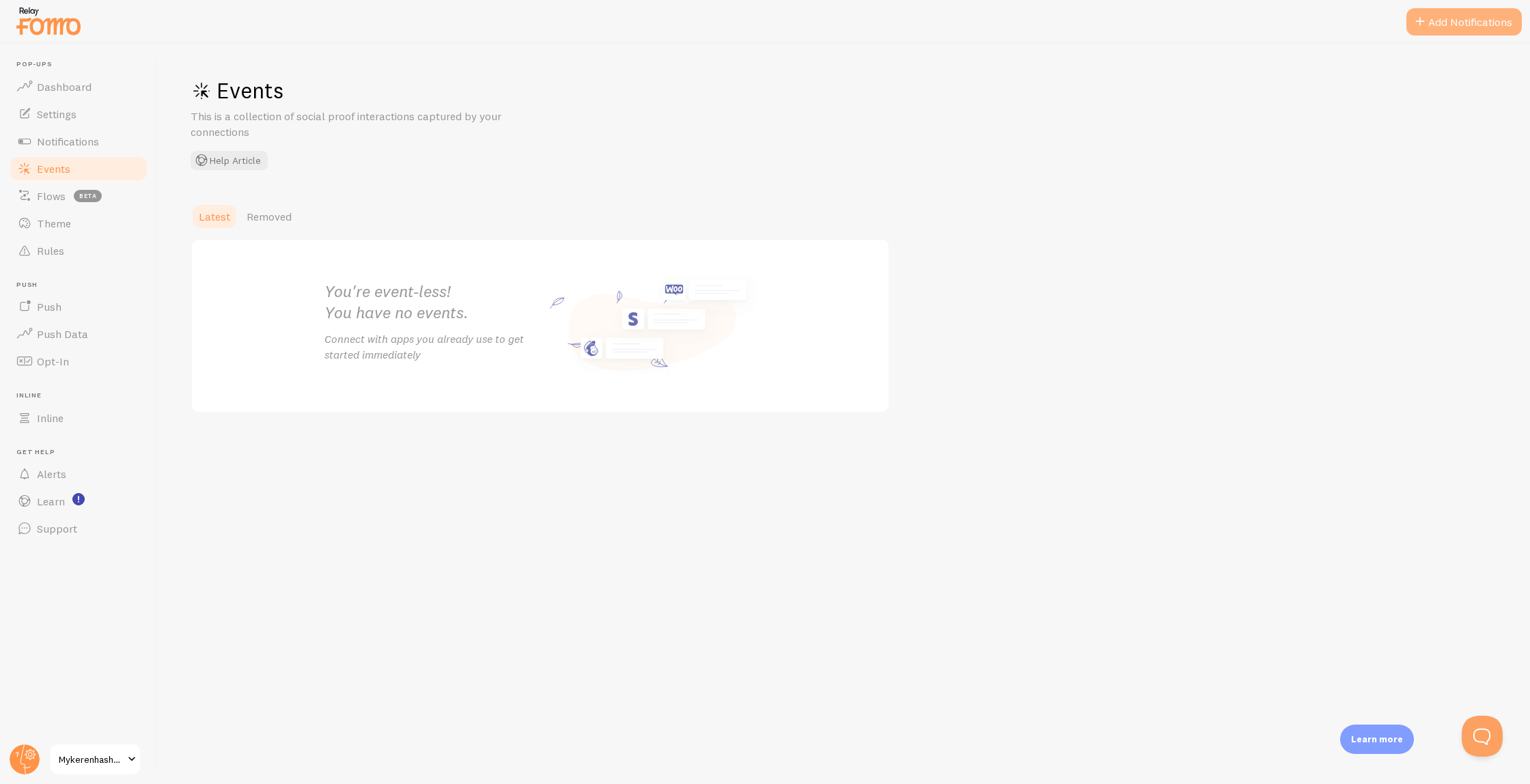
click at [1458, 22] on button "Add Notifications" at bounding box center [1464, 21] width 115 height 27
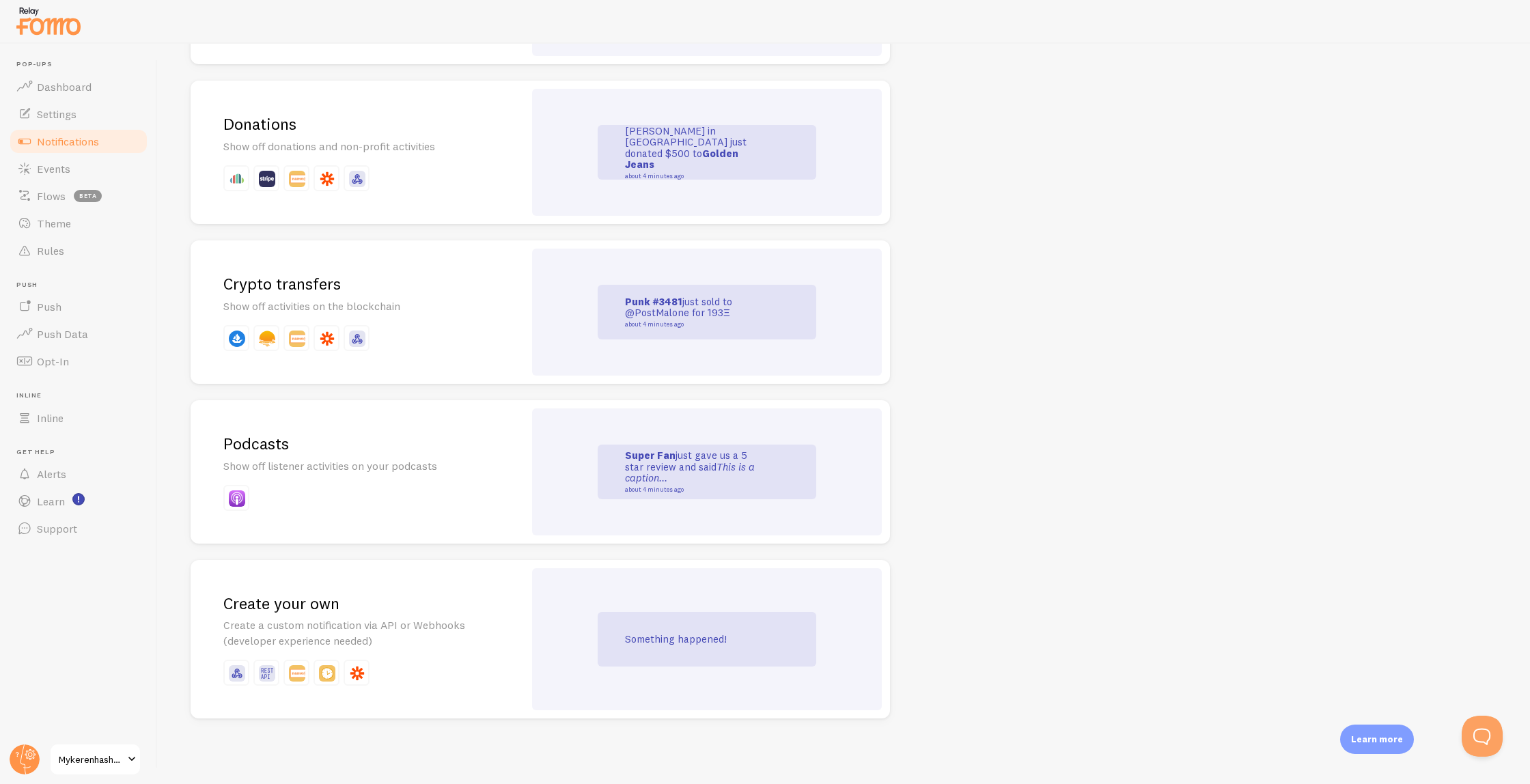
scroll to position [2723, 0]
click at [315, 626] on p "Create a custom notification via API or Webhooks (developer experience needed)" at bounding box center [357, 634] width 268 height 32
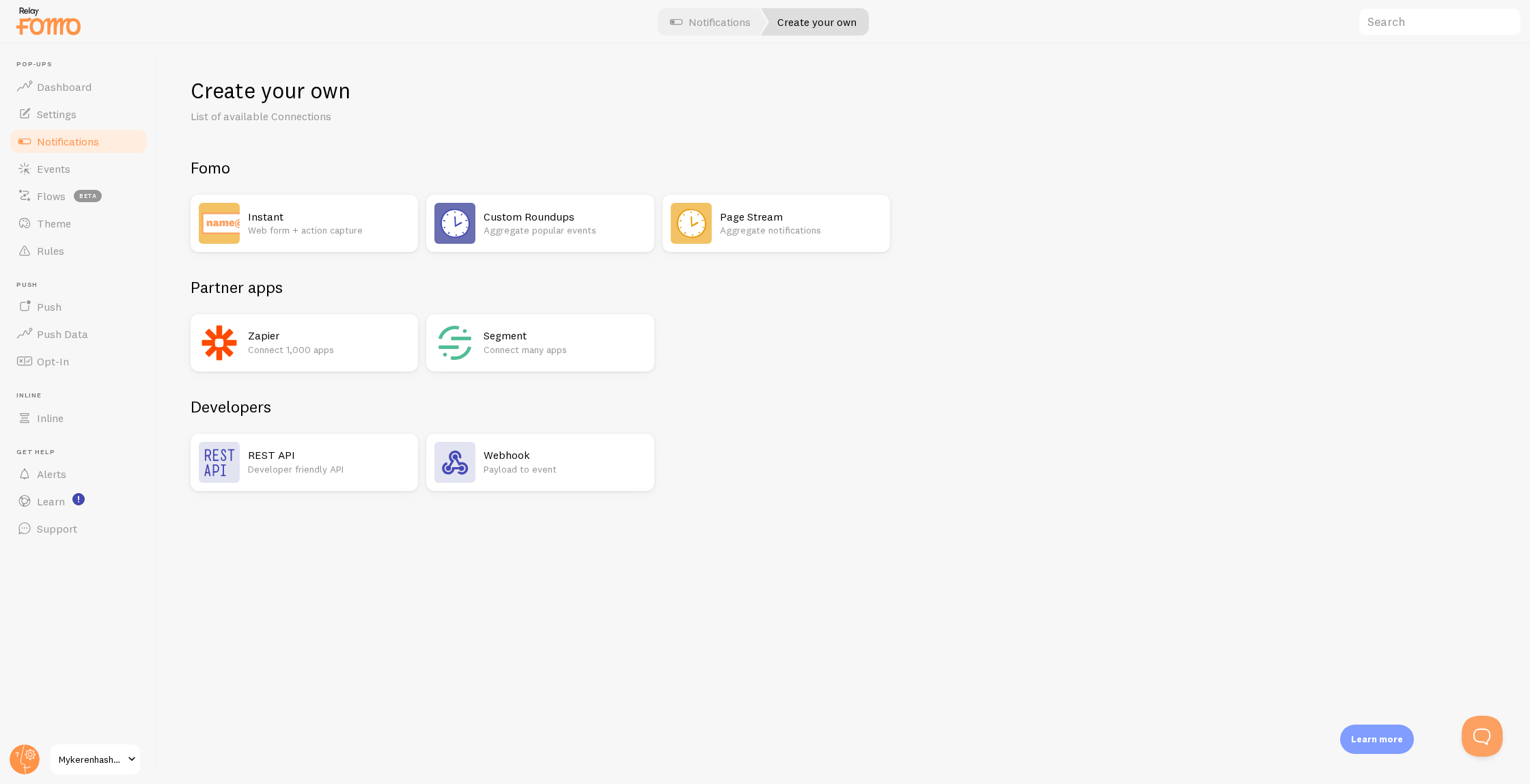
click at [499, 460] on h2 "Webhook" at bounding box center [564, 455] width 162 height 14
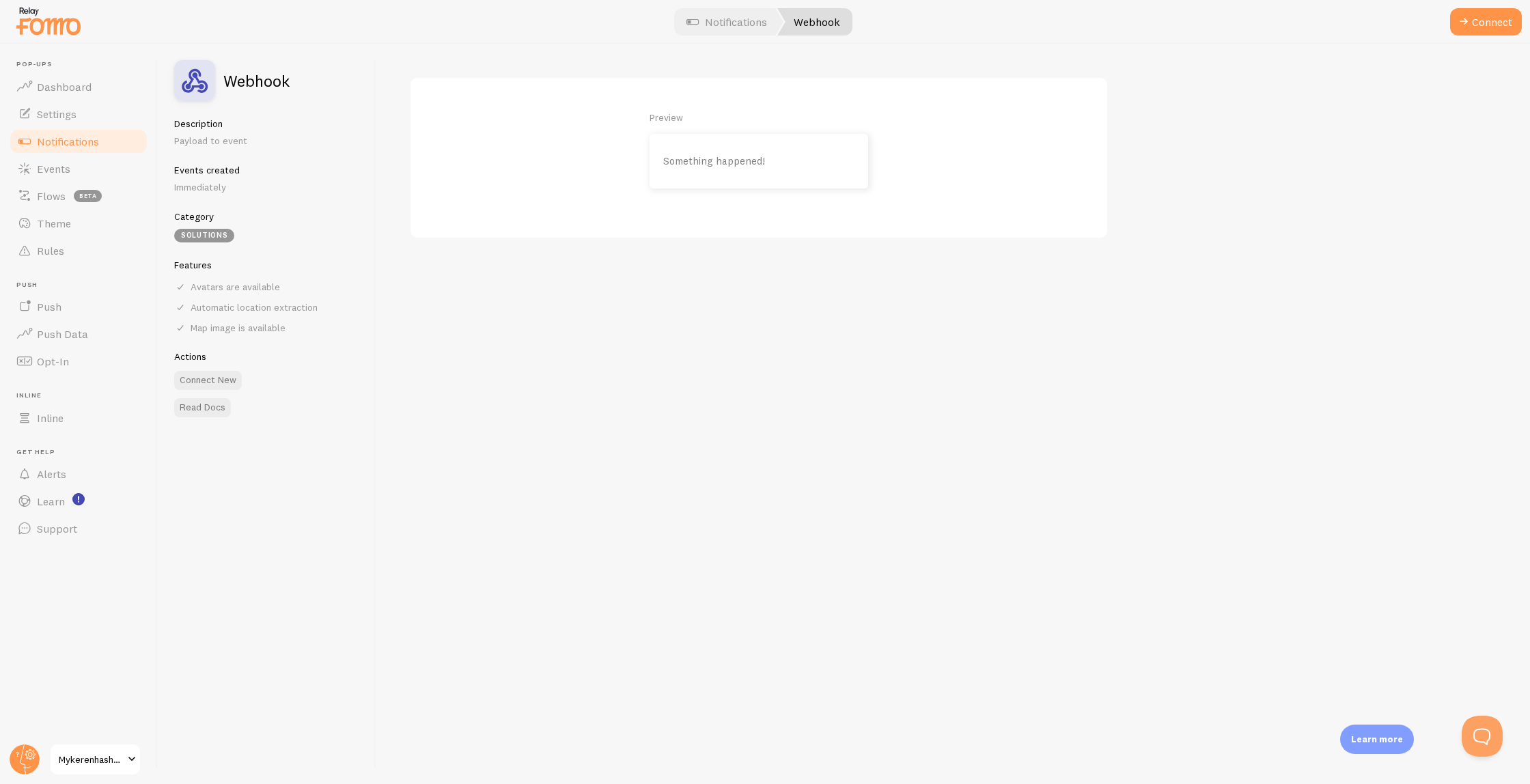
click at [740, 165] on p "Something happened!" at bounding box center [759, 161] width 191 height 12
click at [740, 166] on p "Something happened!" at bounding box center [759, 161] width 191 height 12
click at [742, 165] on p "Something happened!" at bounding box center [759, 161] width 191 height 12
click at [1494, 22] on button "Connect" at bounding box center [1485, 21] width 71 height 27
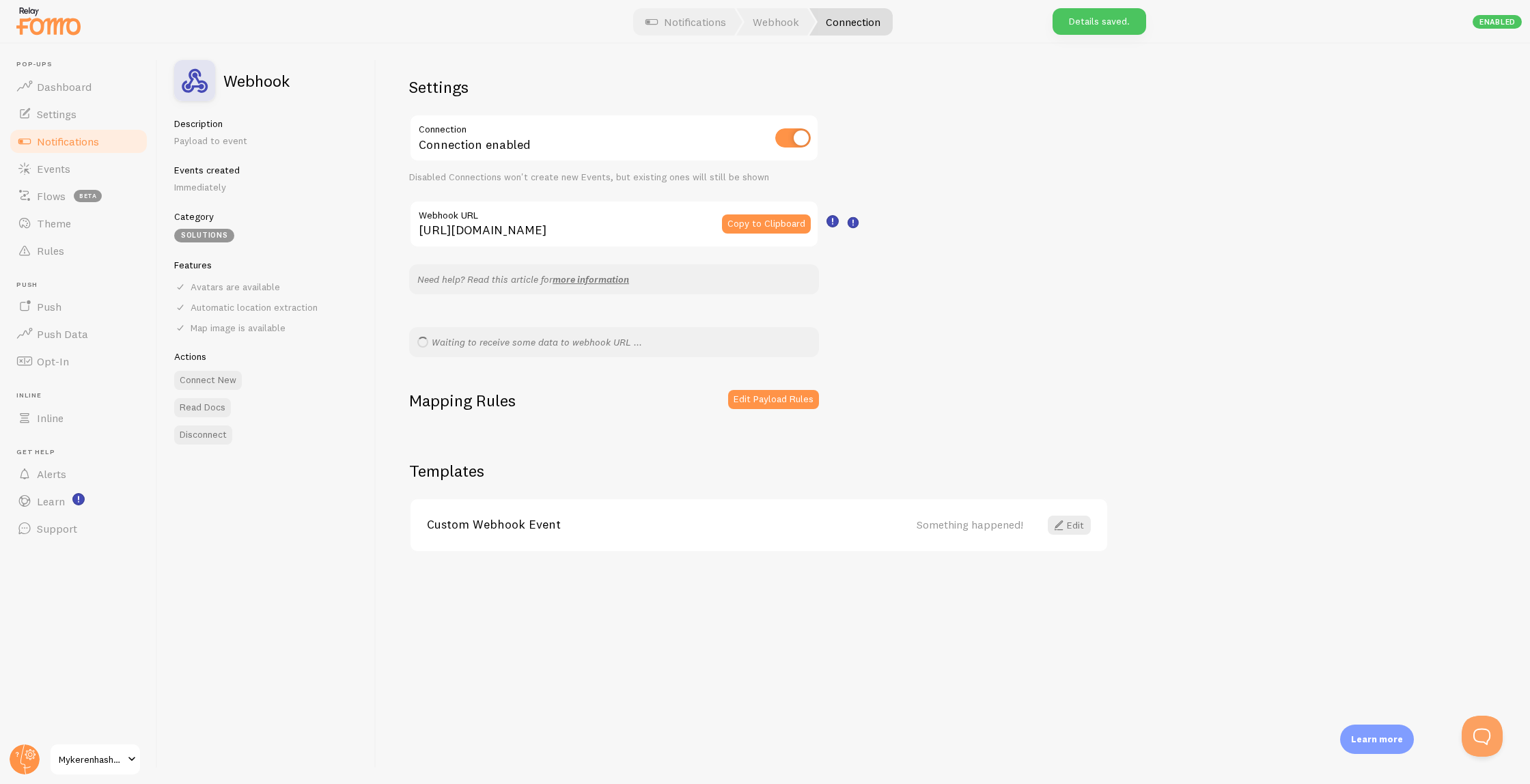
click at [1014, 343] on div "Settings Connection Connection enabled Disabled Connections won't create new Ev…" at bounding box center [954, 414] width 1154 height 740
click at [1071, 164] on div "Settings Connection Connection enabled Disabled Connections won't create new Ev…" at bounding box center [954, 414] width 1154 height 740
click at [778, 219] on button "Copy to Clipboard" at bounding box center [766, 224] width 89 height 19
click at [1190, 159] on div "Settings Connection Connection enabled Disabled Connections won't create new Ev…" at bounding box center [954, 414] width 1154 height 740
click at [576, 352] on div "Waiting to receive some data to webhook URL ..." at bounding box center [614, 342] width 410 height 30
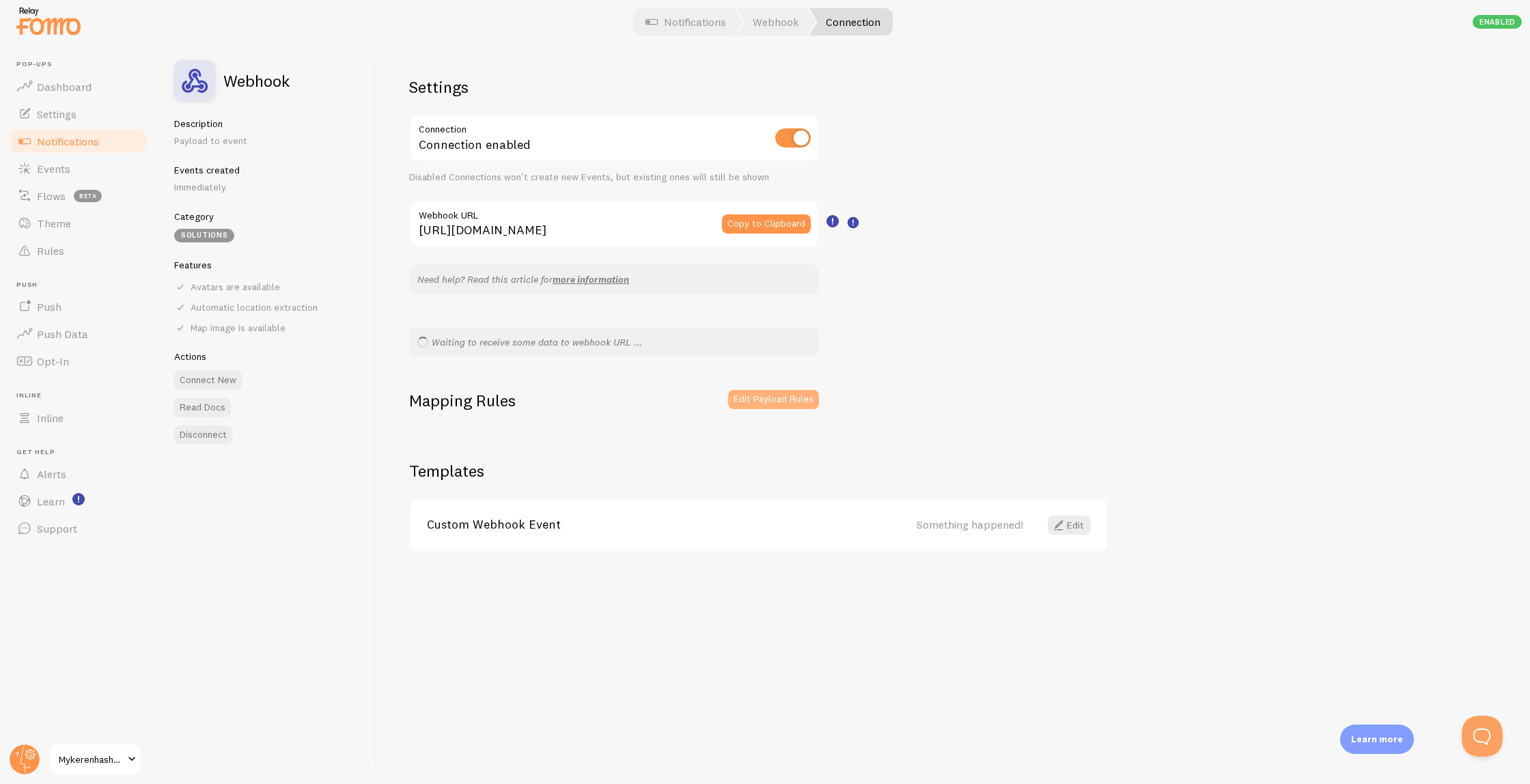
click at [799, 403] on button "Edit Payload Rules" at bounding box center [774, 399] width 91 height 19
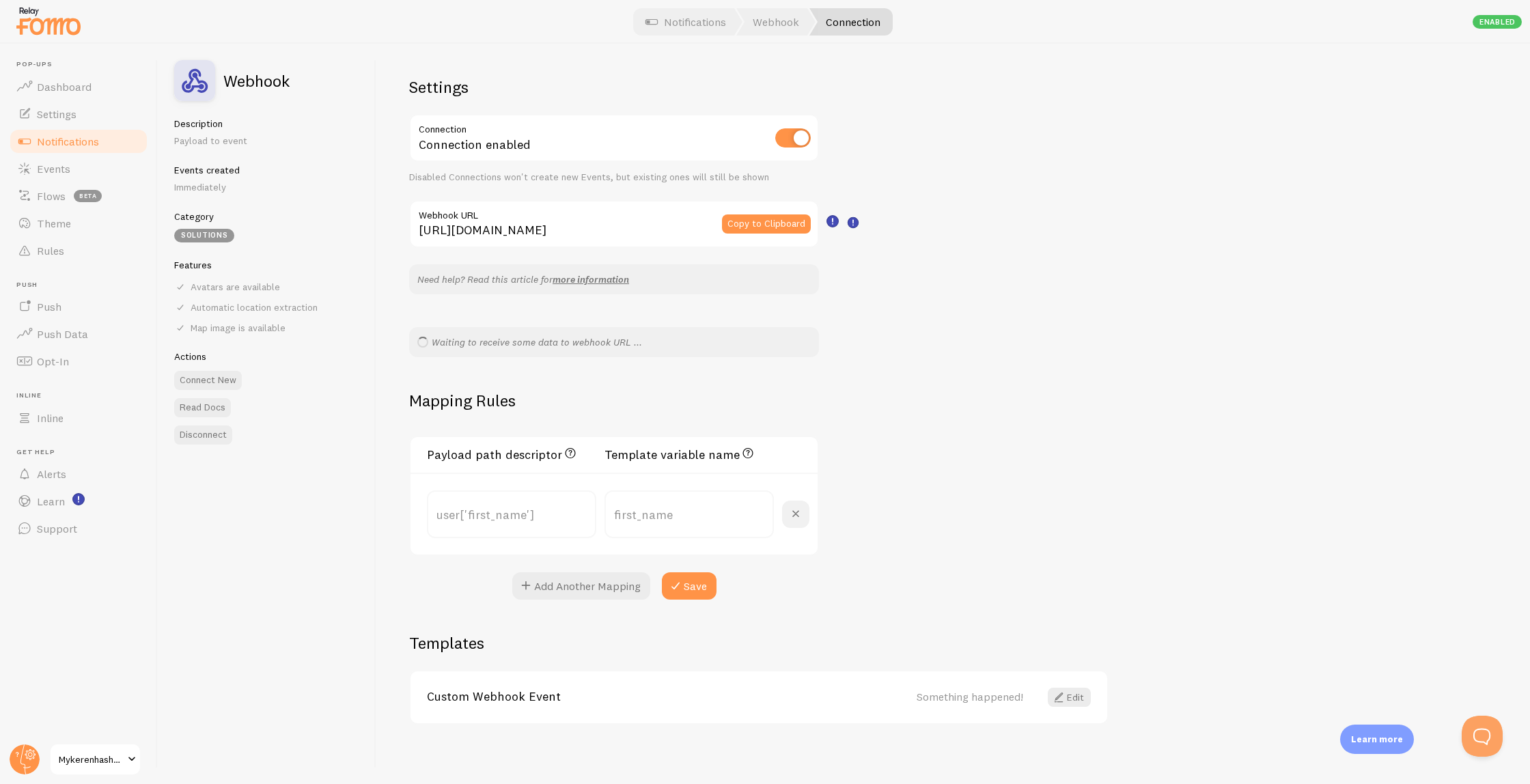
click at [794, 524] on button at bounding box center [795, 514] width 27 height 27
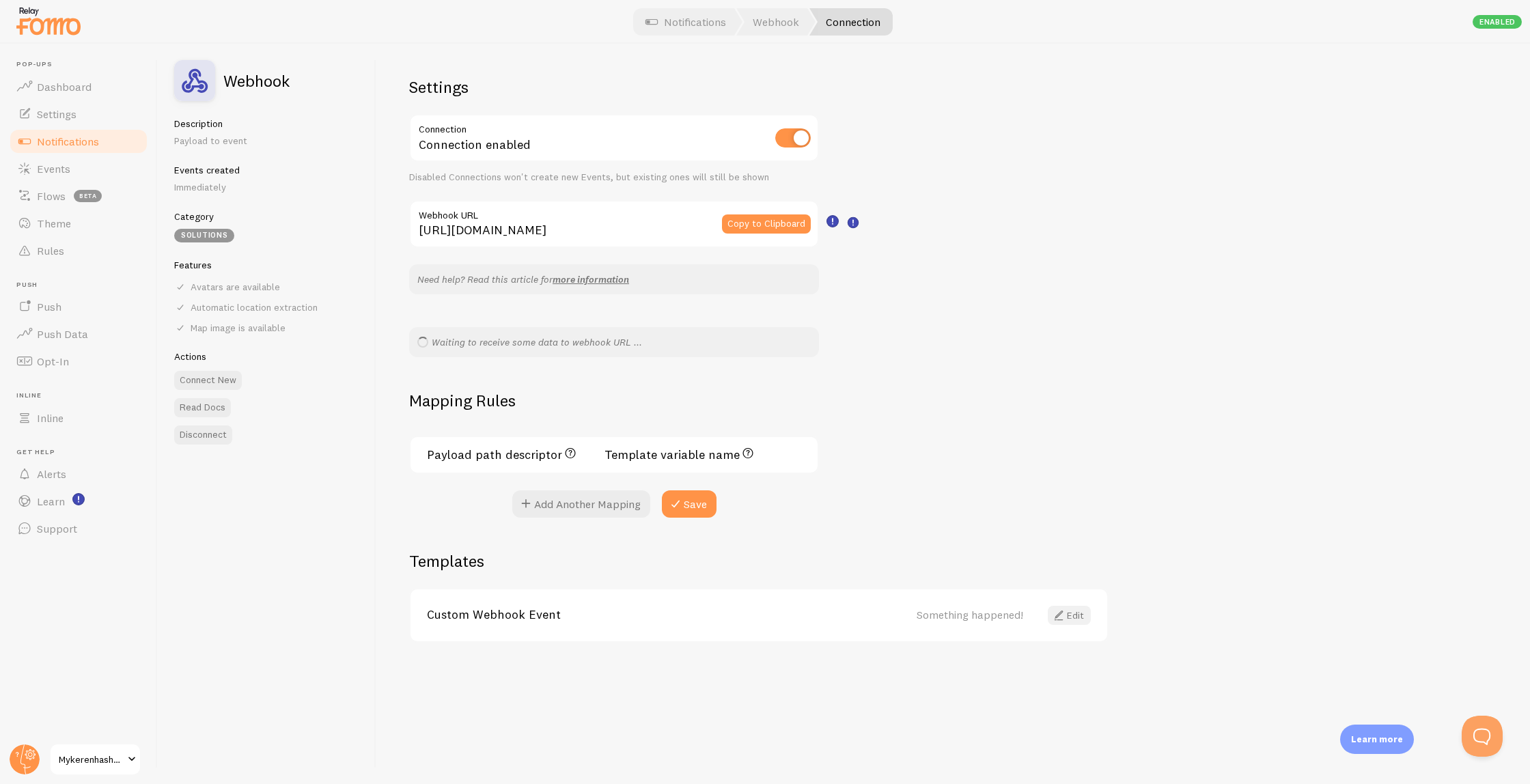
click at [1066, 616] on span at bounding box center [1059, 616] width 17 height 17
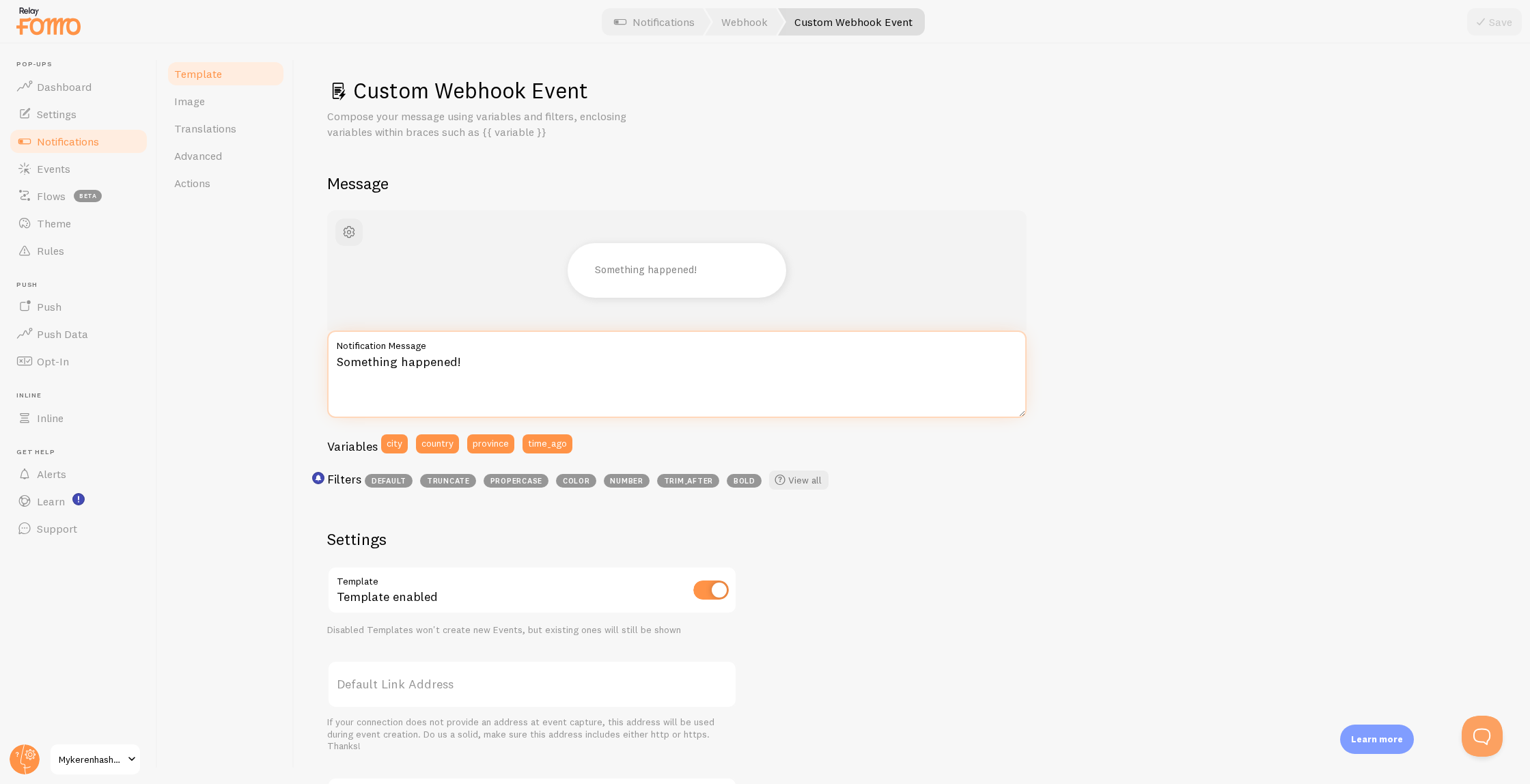
click at [460, 383] on textarea "Something happened!" at bounding box center [677, 374] width 700 height 87
click at [470, 363] on textarea "Something happened!" at bounding box center [677, 374] width 700 height 87
click at [349, 229] on span "button" at bounding box center [349, 233] width 17 height 17
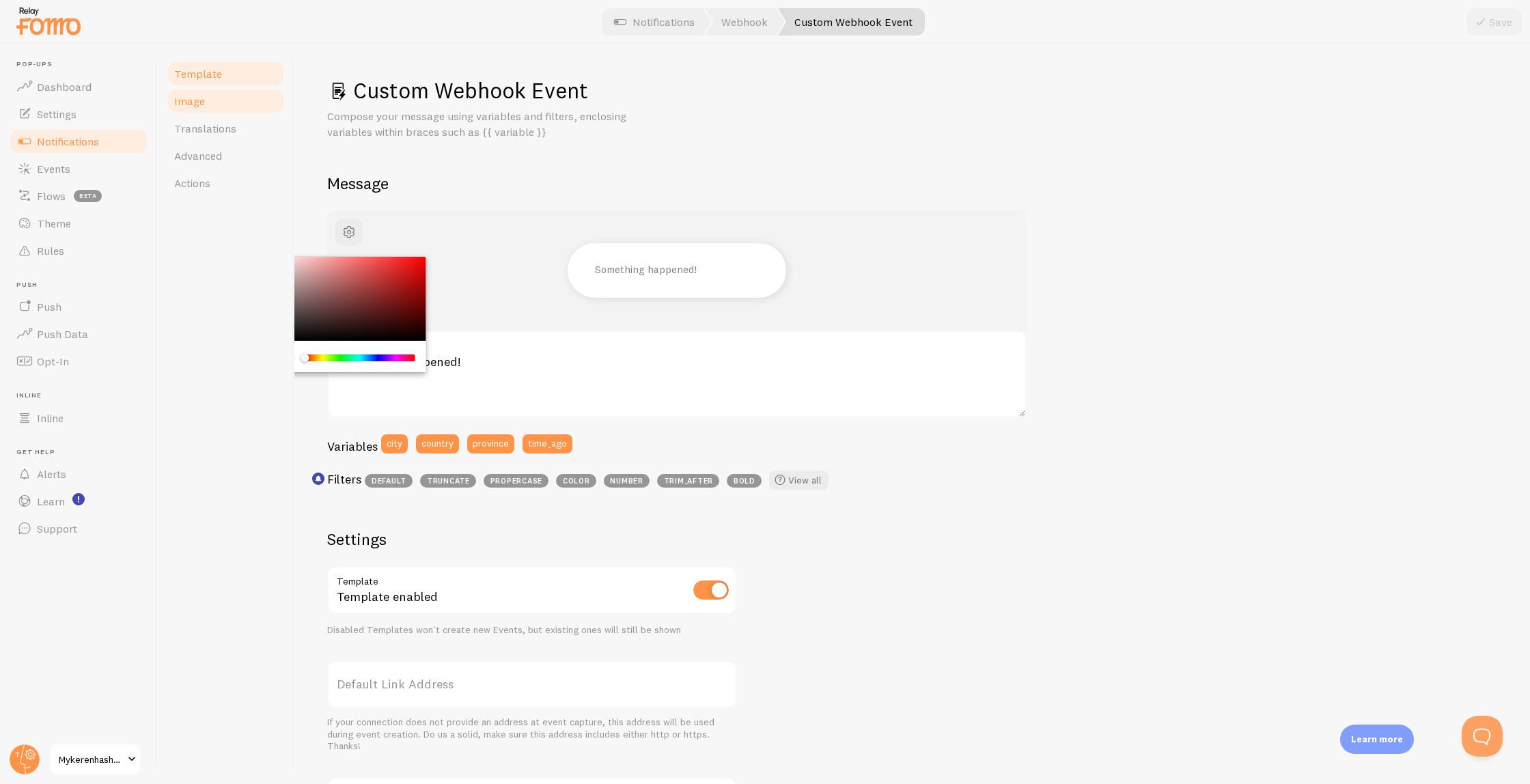
click at [227, 102] on link "Image" at bounding box center [225, 100] width 120 height 27
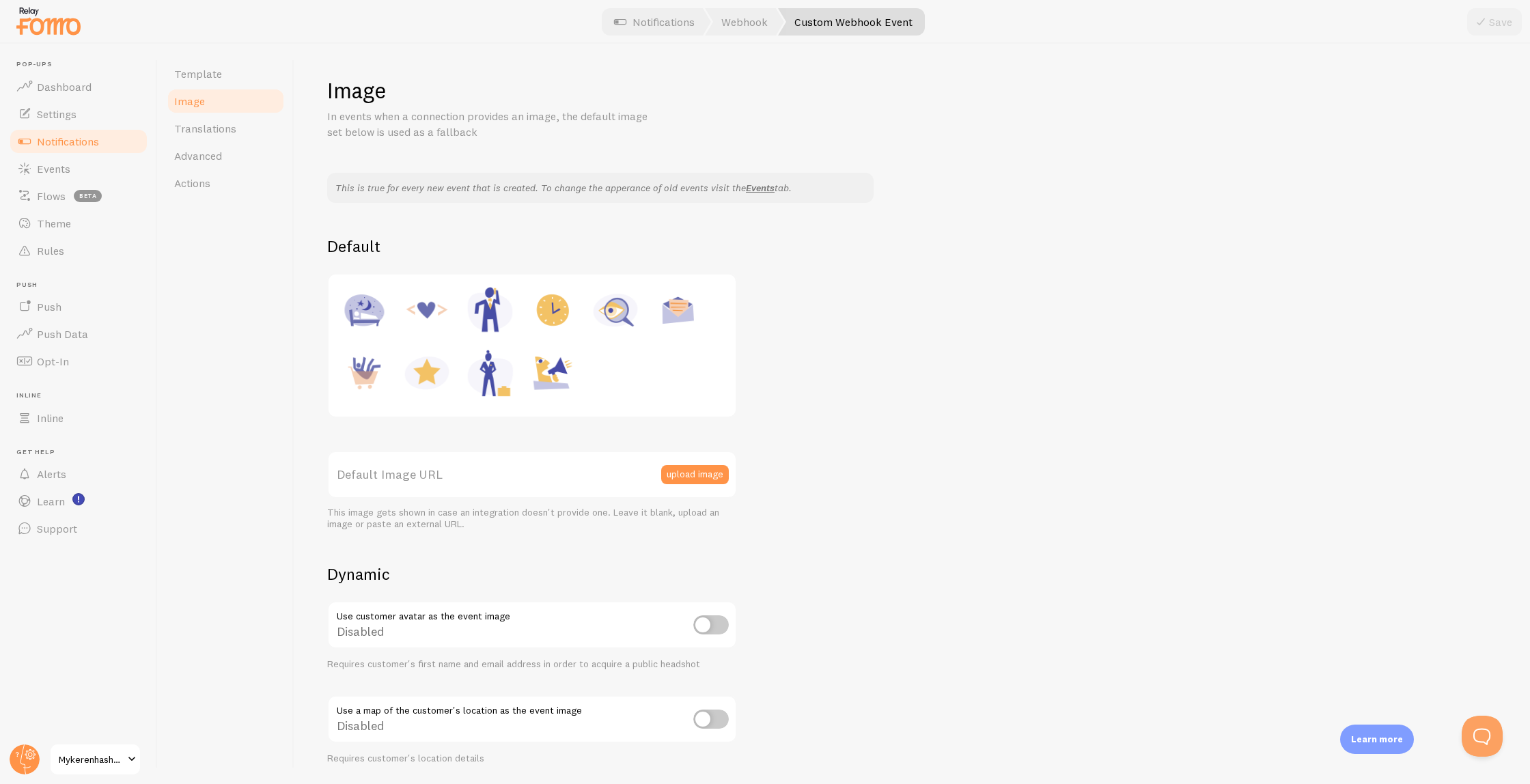
click at [230, 90] on link "Image" at bounding box center [225, 100] width 120 height 27
click at [231, 76] on link "Template" at bounding box center [225, 73] width 120 height 27
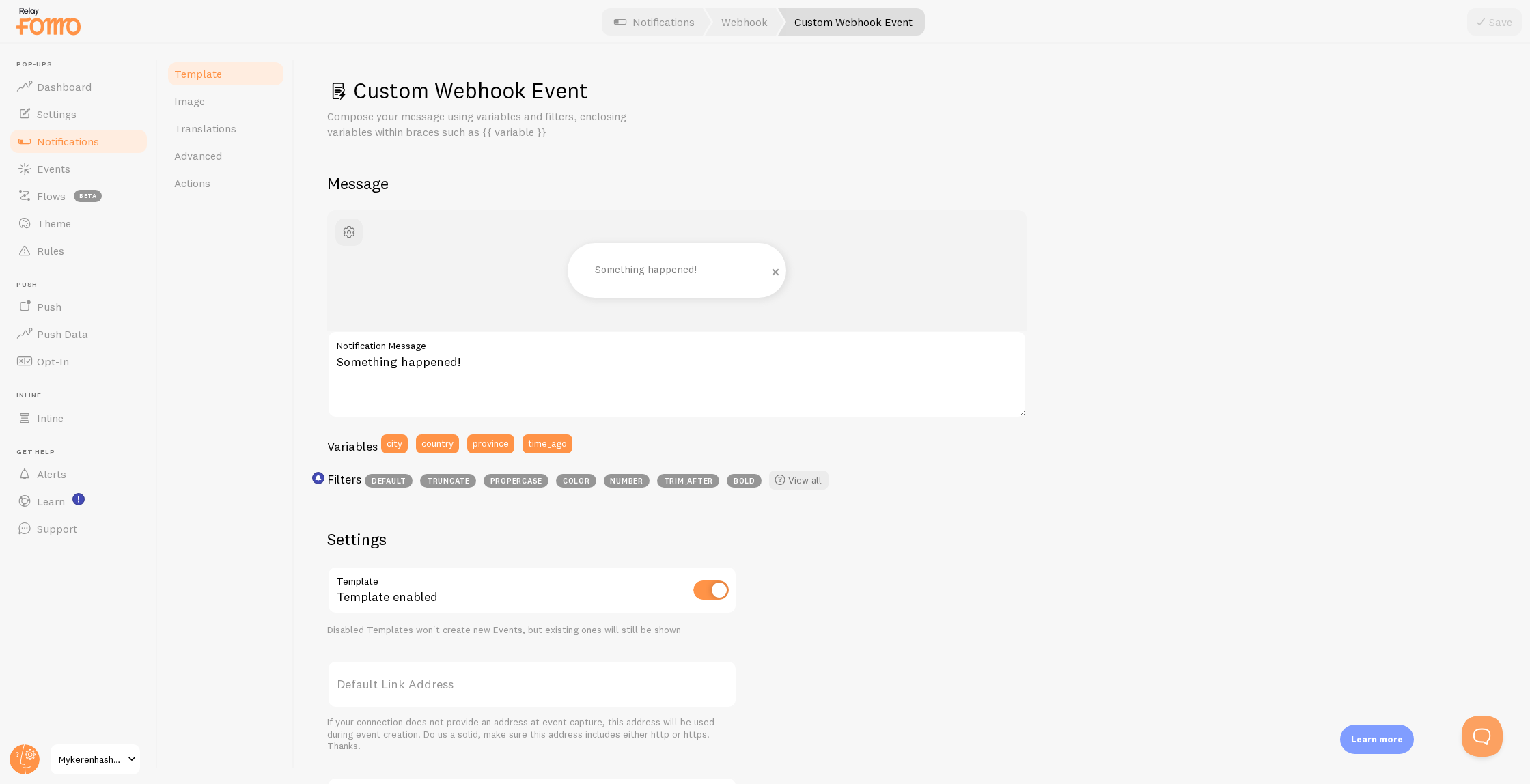
click at [651, 266] on p "Something happened!" at bounding box center [662, 270] width 136 height 12
click at [776, 271] on span at bounding box center [776, 272] width 23 height 23
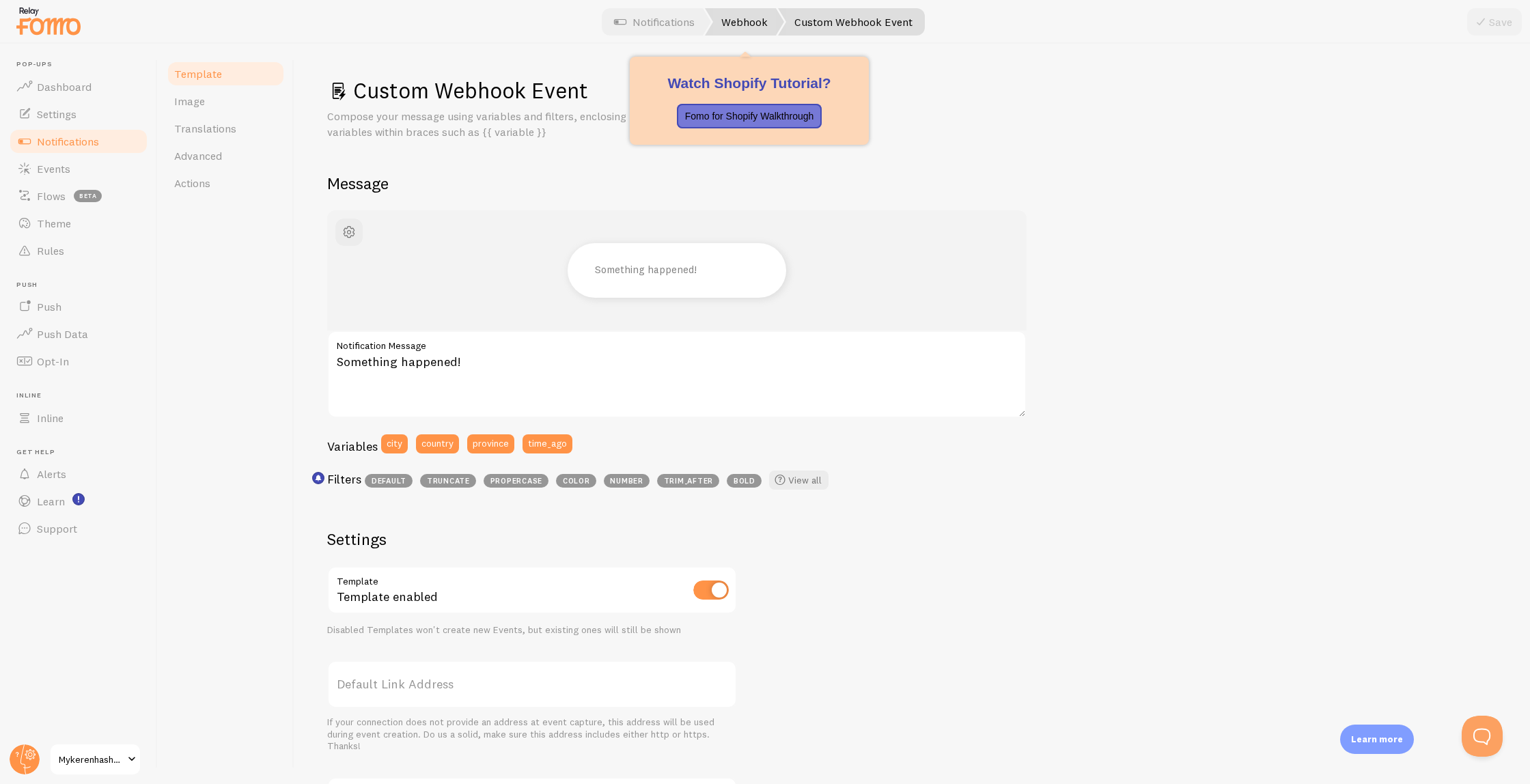
click at [739, 13] on link "Webhook" at bounding box center [744, 21] width 79 height 27
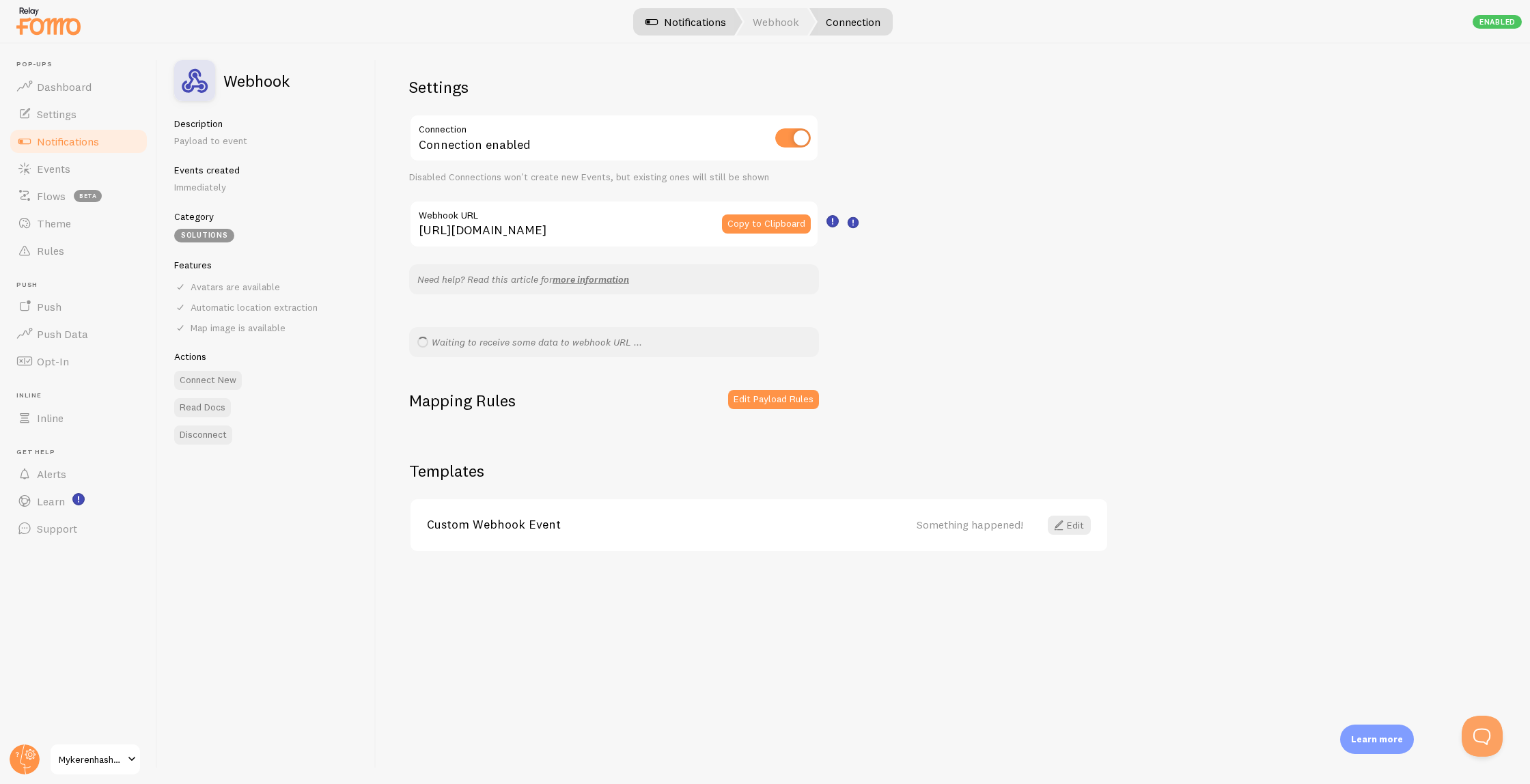
click at [668, 25] on link "Notifications" at bounding box center [686, 21] width 113 height 27
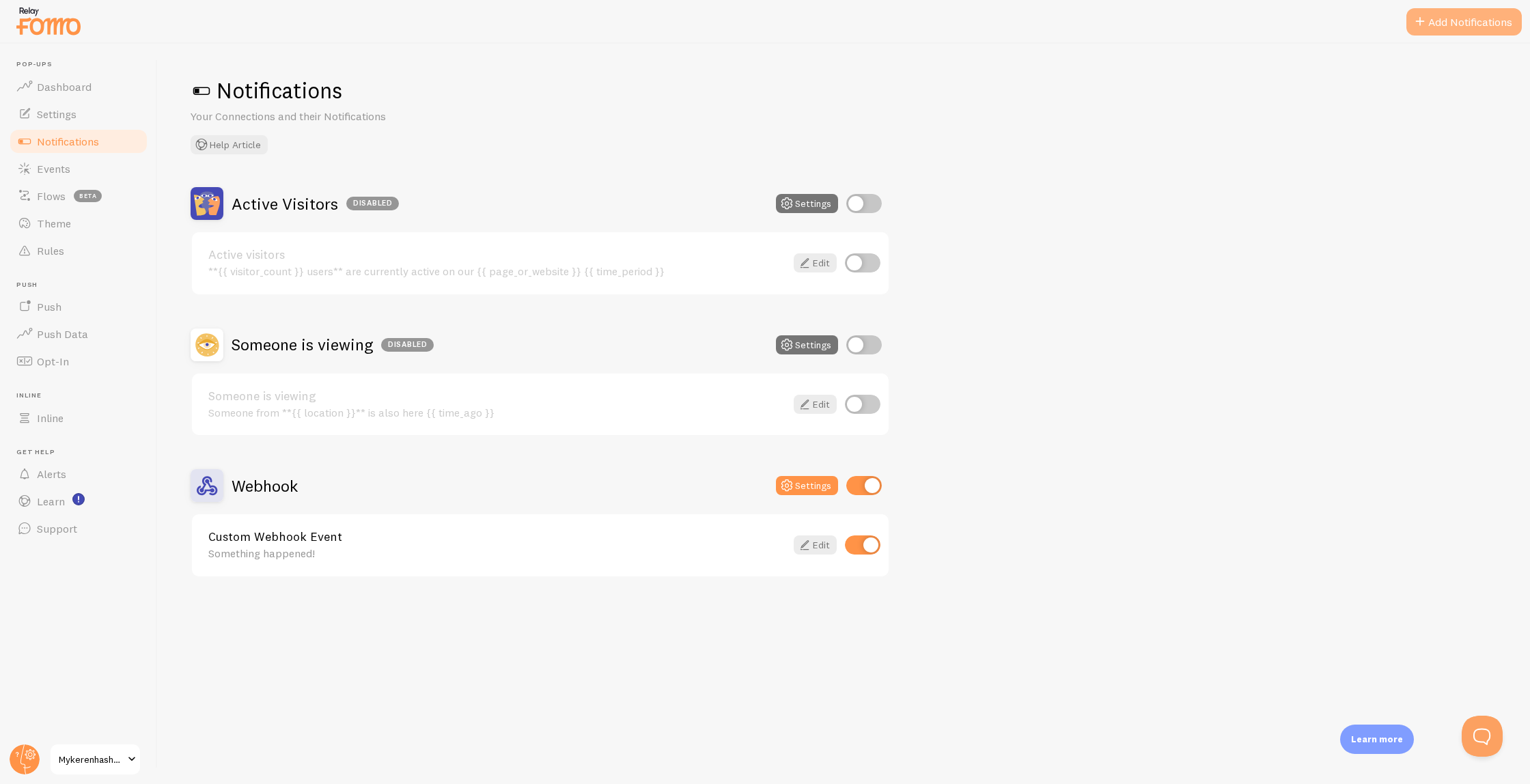
click at [1518, 26] on button "Add Notifications" at bounding box center [1464, 21] width 115 height 27
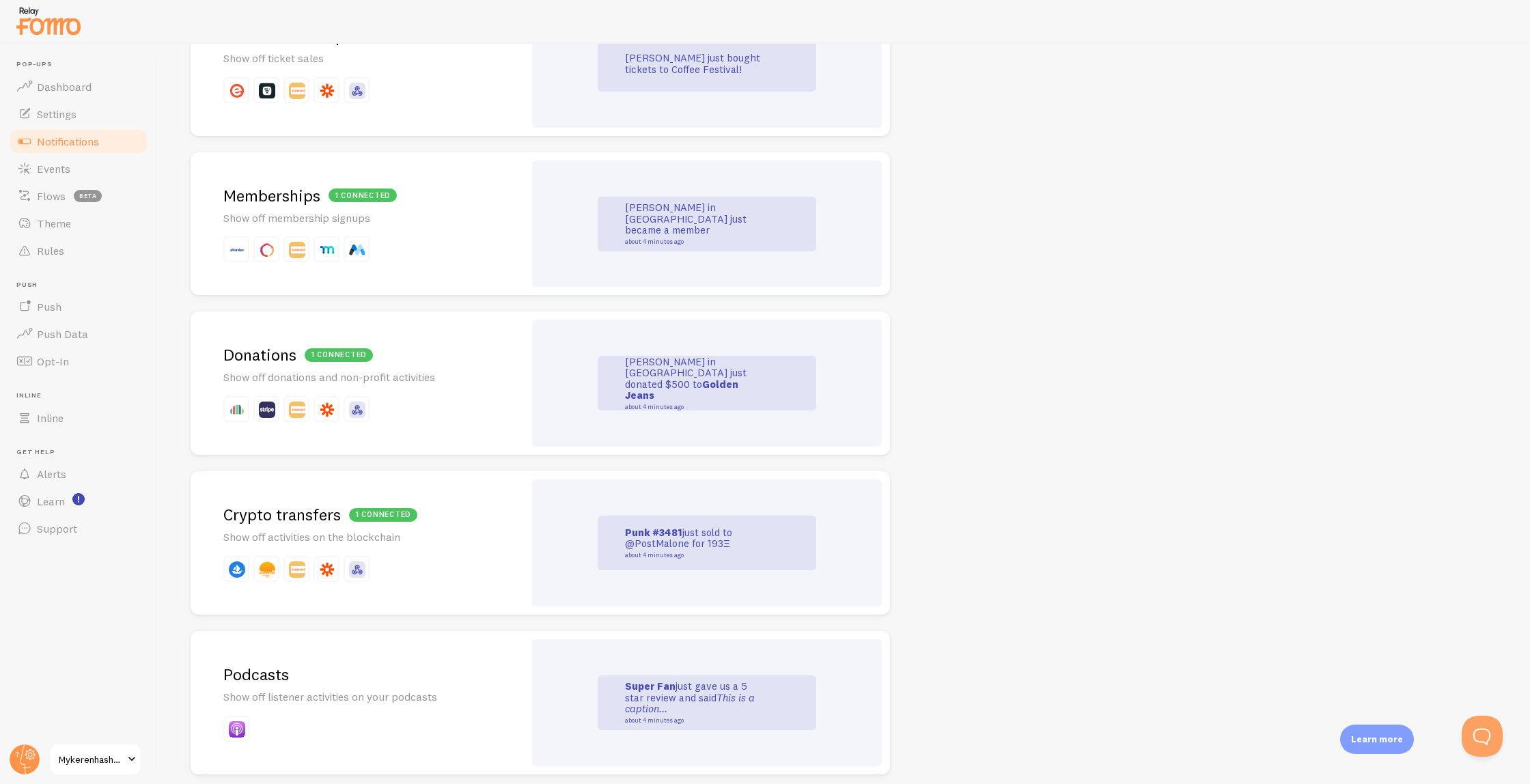
scroll to position [2723, 0]
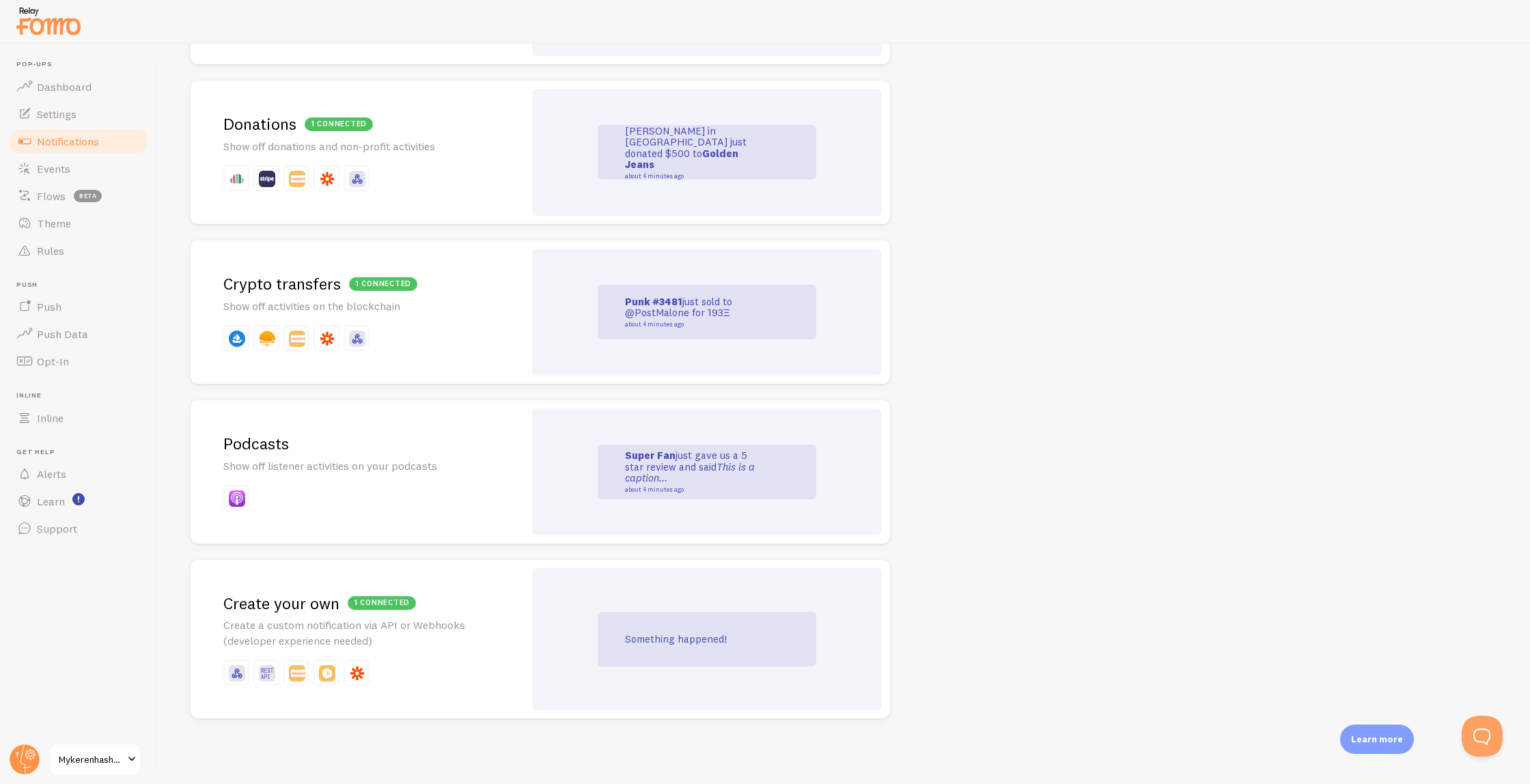
click at [397, 642] on p "Create a custom notification via API or Webhooks (developer experience needed)" at bounding box center [357, 634] width 268 height 32
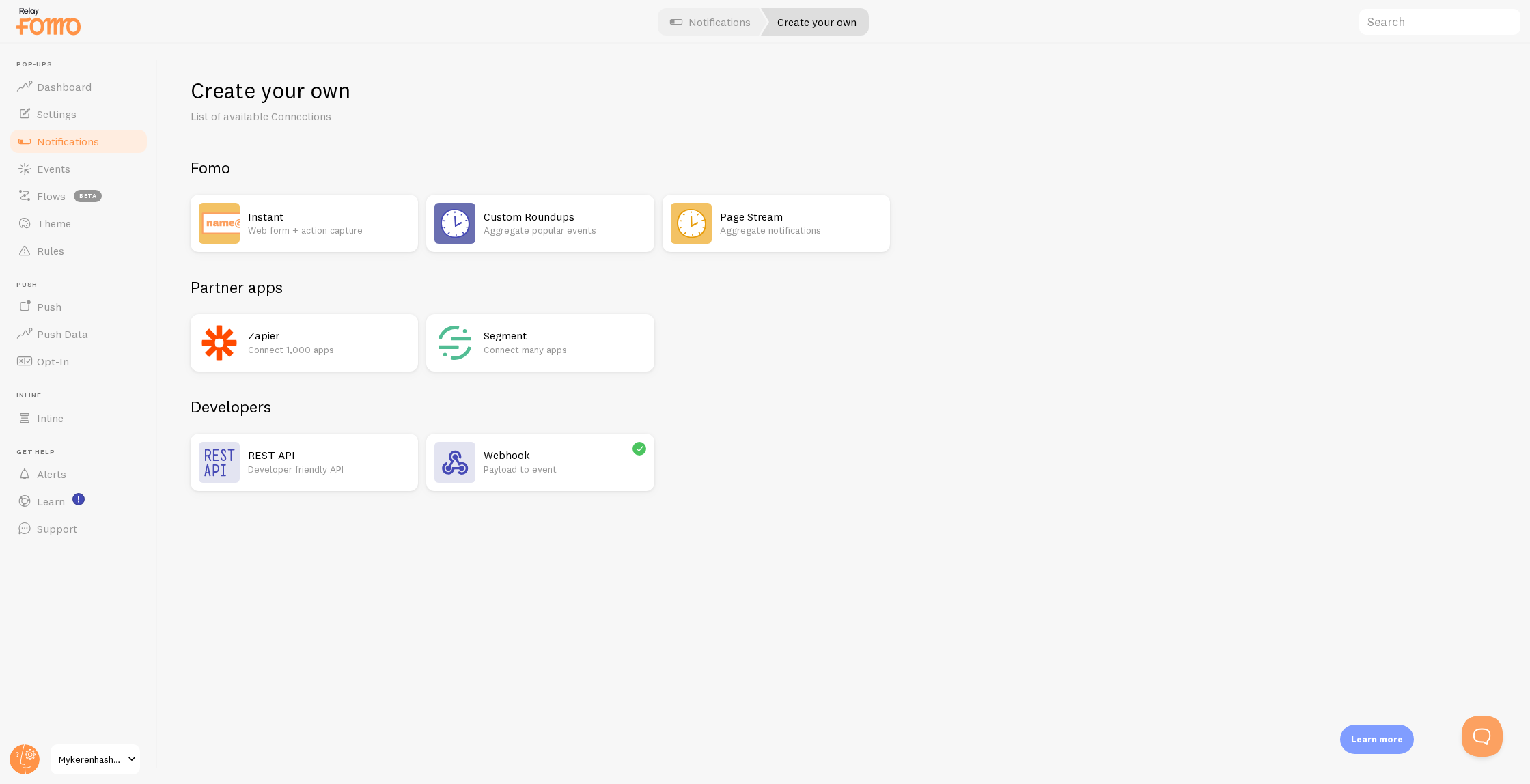
click at [315, 468] on p "Developer friendly API" at bounding box center [328, 469] width 162 height 14
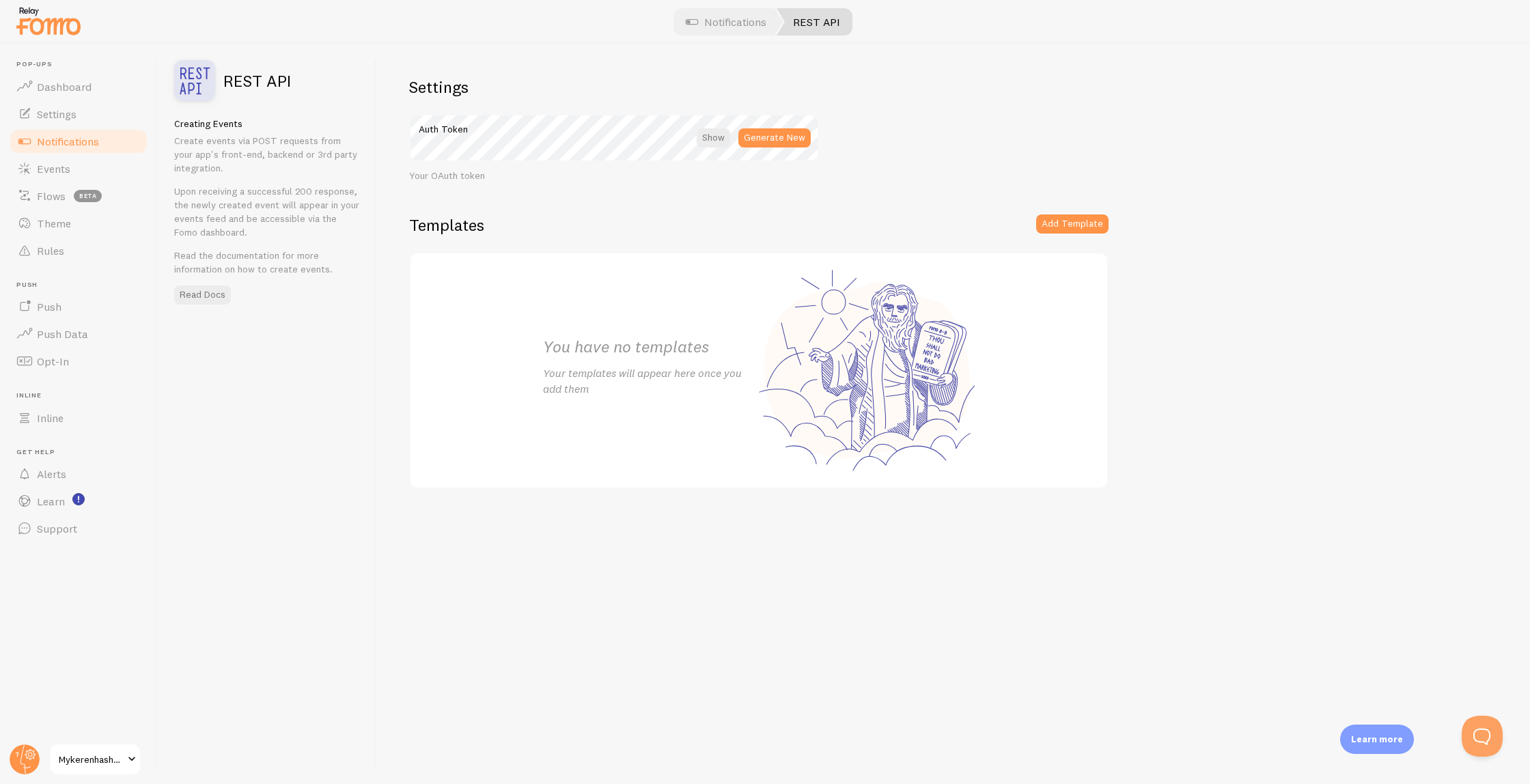
drag, startPoint x: 1094, startPoint y: 231, endPoint x: 883, endPoint y: 199, distance: 213.4
click at [883, 199] on div "Settings Auth Token Generate New Your OAuth token Templates Add Template You ha…" at bounding box center [954, 414] width 1154 height 740
click at [717, 137] on div at bounding box center [714, 137] width 33 height 19
click at [994, 121] on div "Settings Auth Token Generate New Your OAuth token Templates Add Template You ha…" at bounding box center [954, 414] width 1154 height 740
click at [742, 18] on link "Notifications" at bounding box center [726, 21] width 113 height 27
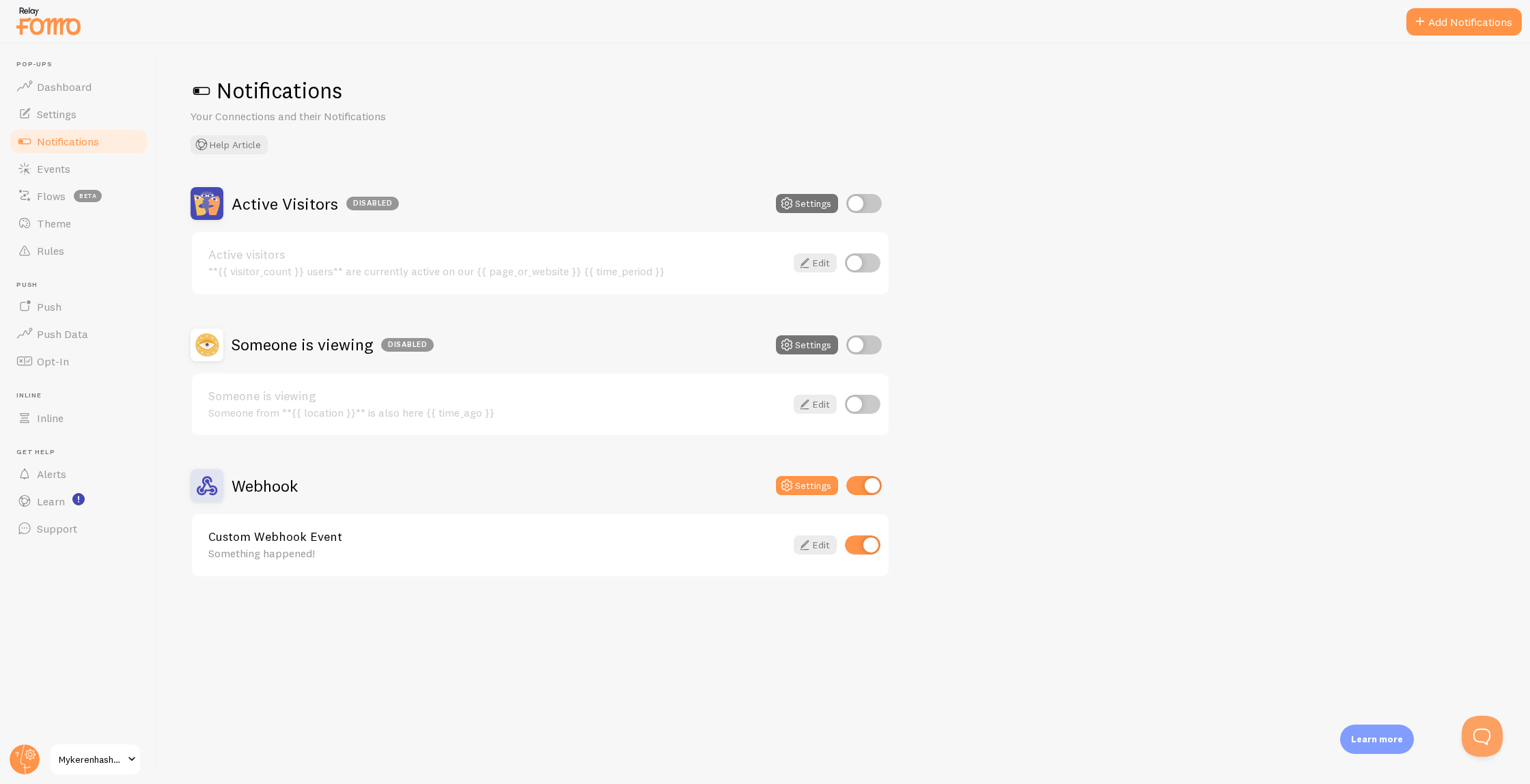
click at [550, 550] on div "Something happened!" at bounding box center [497, 553] width 577 height 12
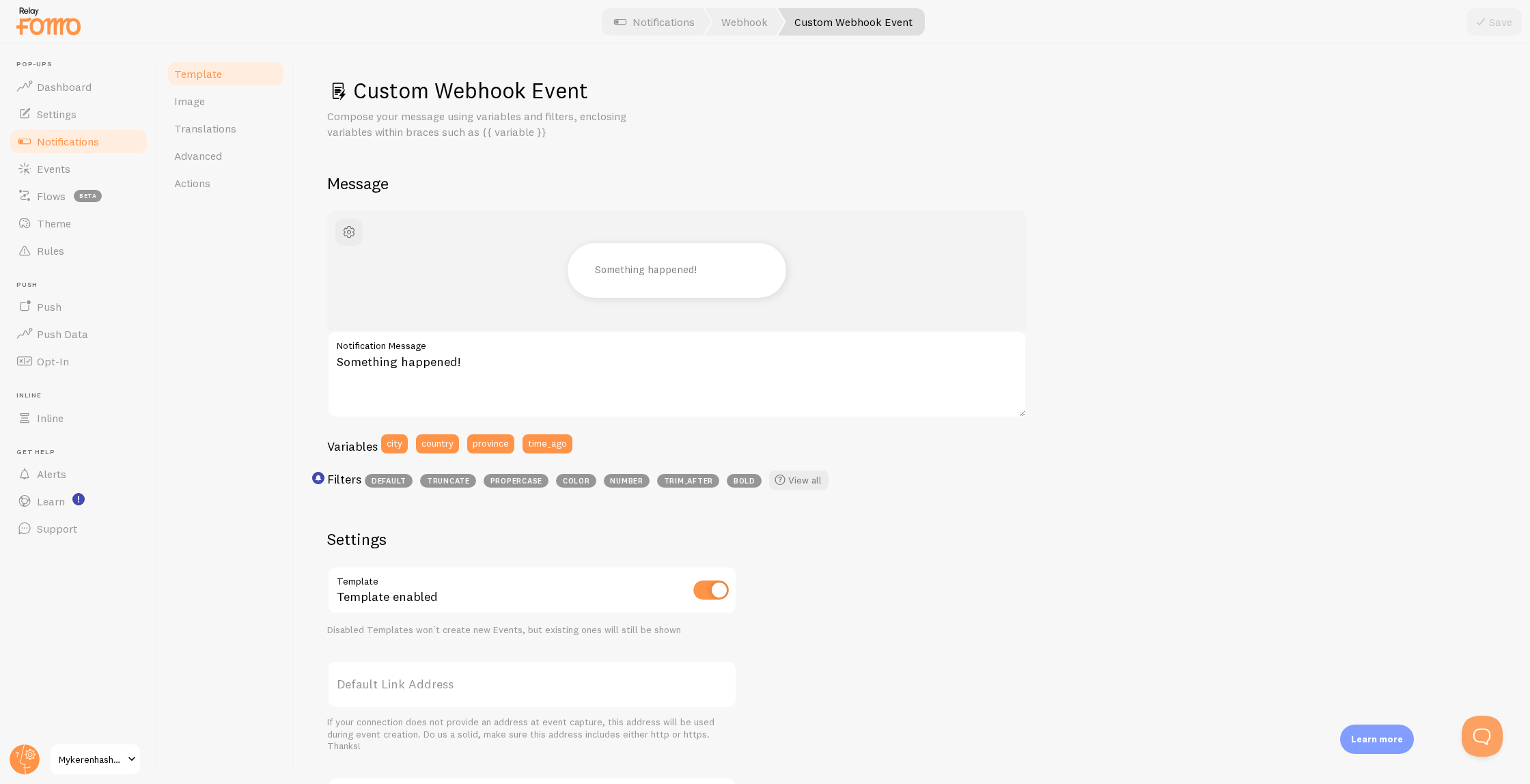
click at [174, 58] on div "Template Image Translations Advanced Actions" at bounding box center [225, 414] width 136 height 740
